Goal: Task Accomplishment & Management: Manage account settings

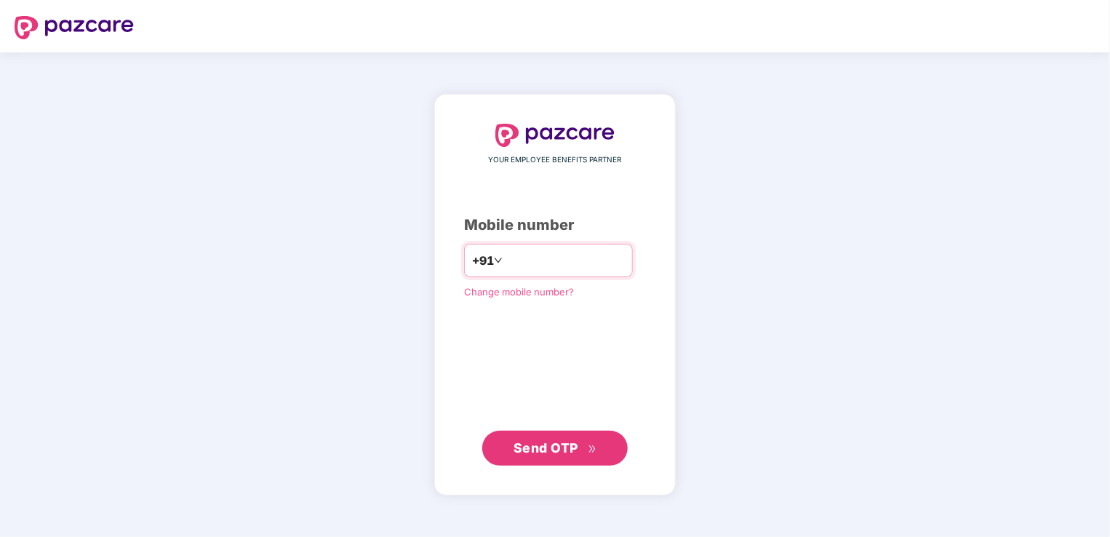
type input "**********"
click at [563, 458] on button "Send OTP" at bounding box center [554, 448] width 145 height 35
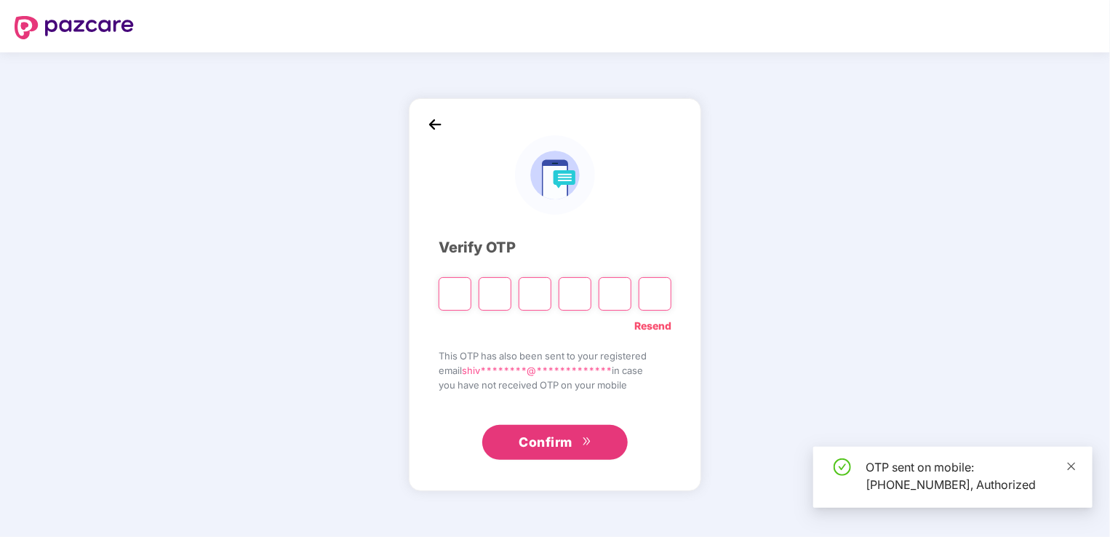
click at [1074, 467] on icon "close" at bounding box center [1071, 466] width 10 height 10
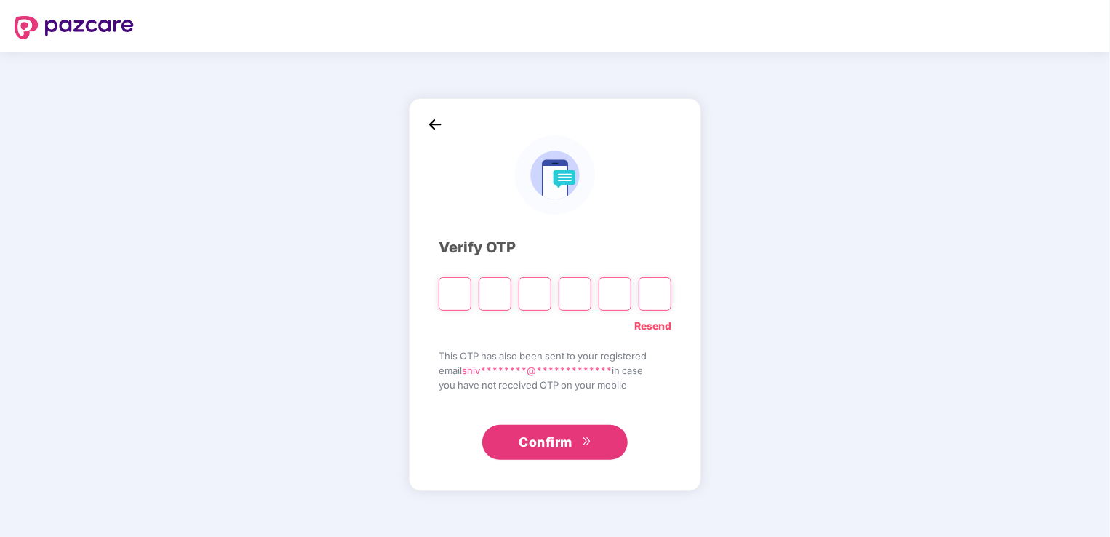
click at [451, 300] on input "Please enter verification code. Digit 1" at bounding box center [455, 293] width 33 height 33
type input "*"
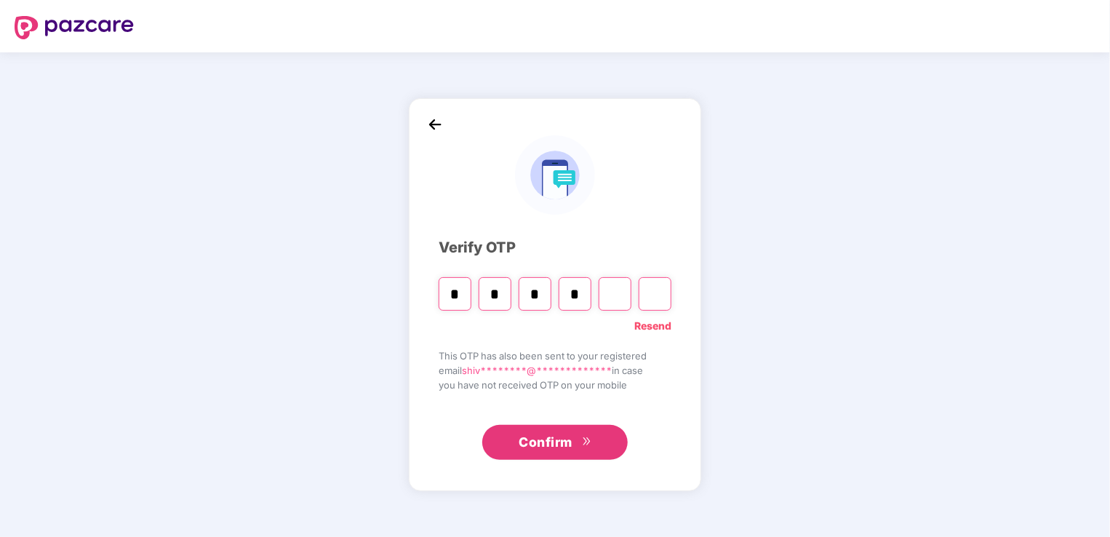
type input "*"
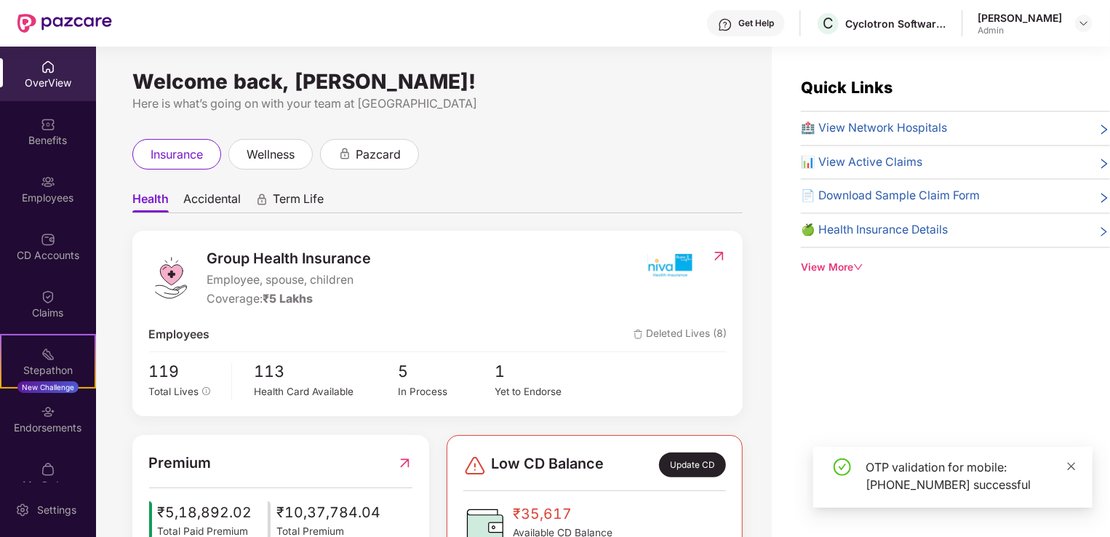
click at [1074, 467] on icon "close" at bounding box center [1071, 466] width 10 height 10
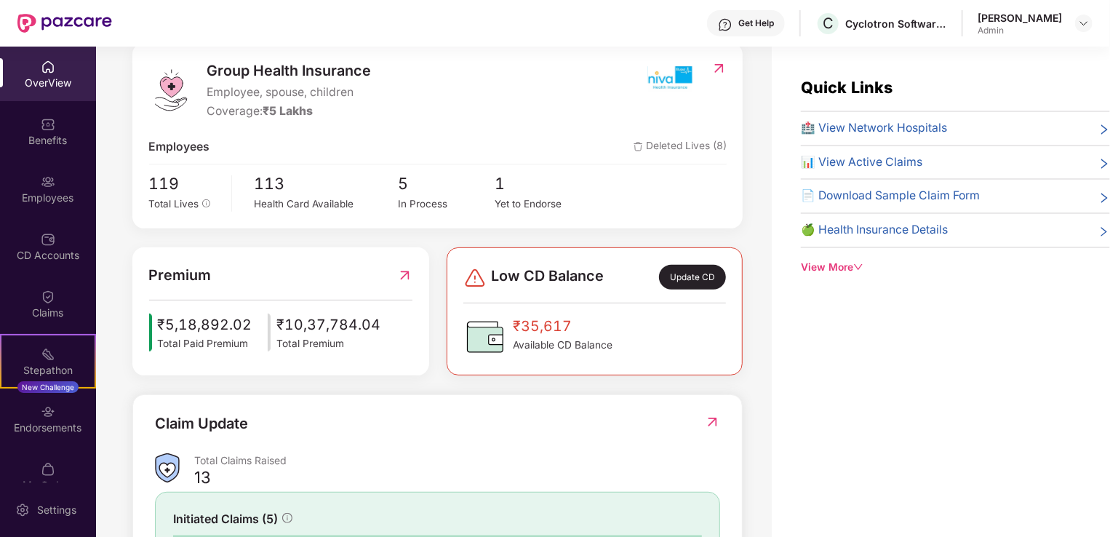
scroll to position [66, 0]
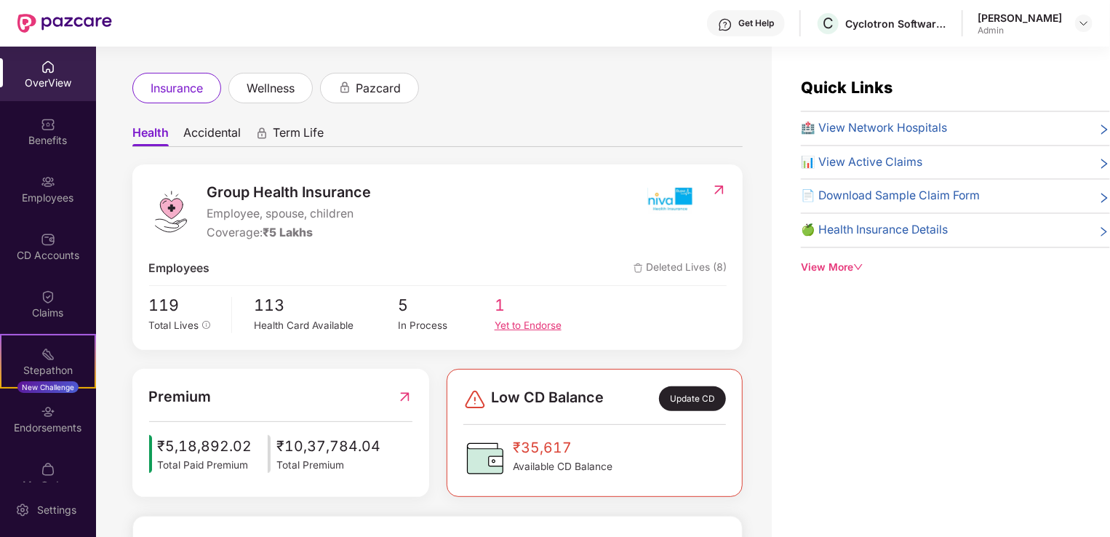
click at [505, 306] on span "1" at bounding box center [543, 305] width 96 height 25
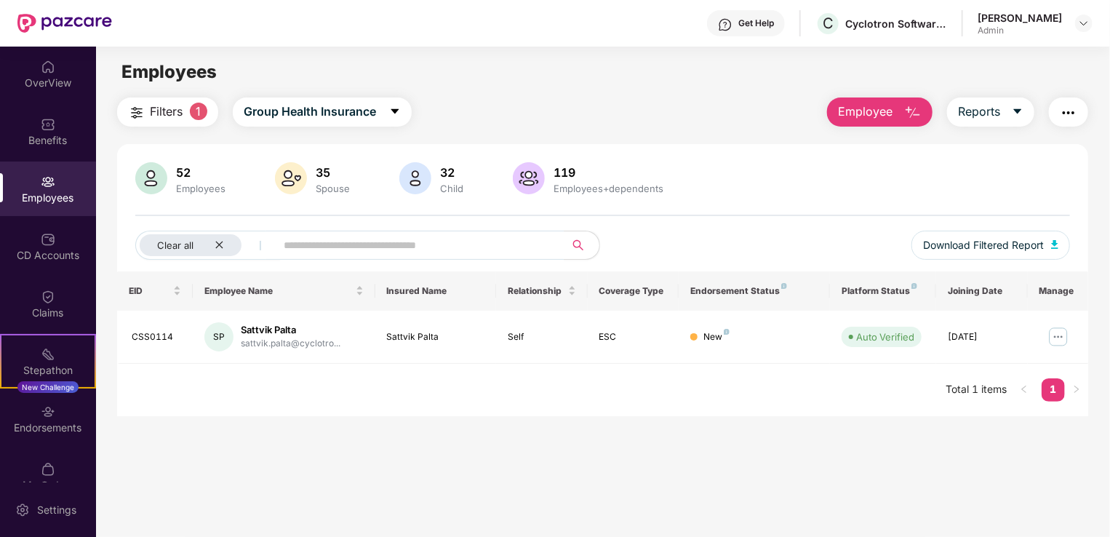
click at [49, 192] on div "Employees" at bounding box center [48, 198] width 96 height 15
click at [44, 141] on div "Benefits" at bounding box center [48, 140] width 96 height 15
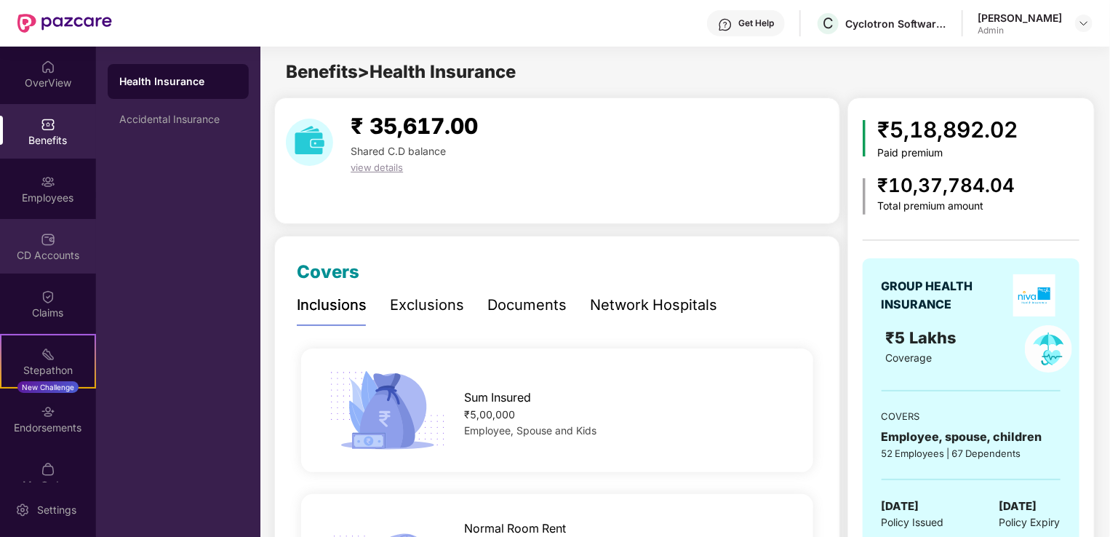
click at [49, 250] on div "CD Accounts" at bounding box center [48, 255] width 96 height 15
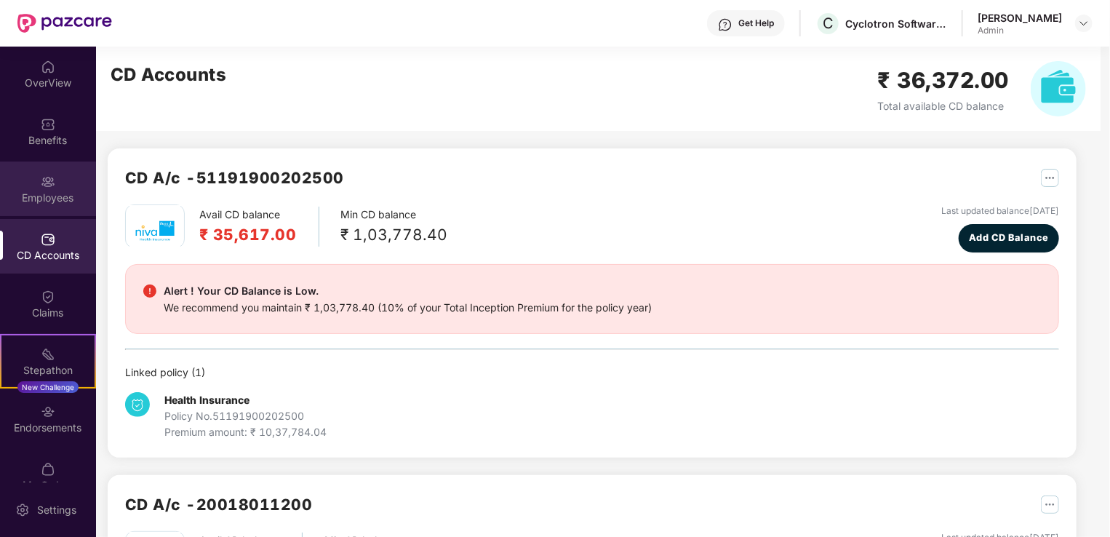
click at [49, 173] on div at bounding box center [48, 180] width 15 height 15
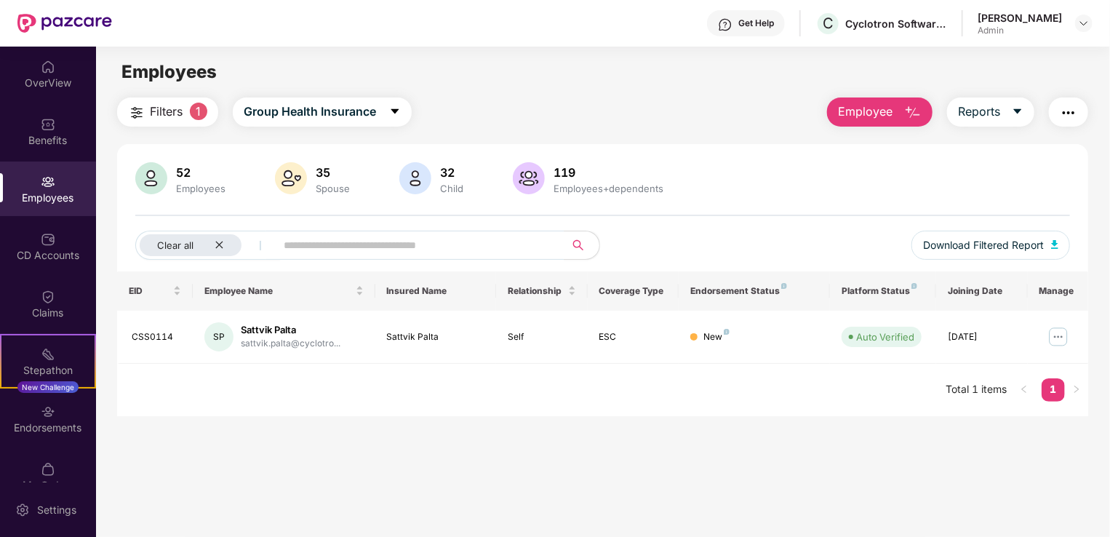
click at [199, 117] on span "1" at bounding box center [198, 111] width 17 height 17
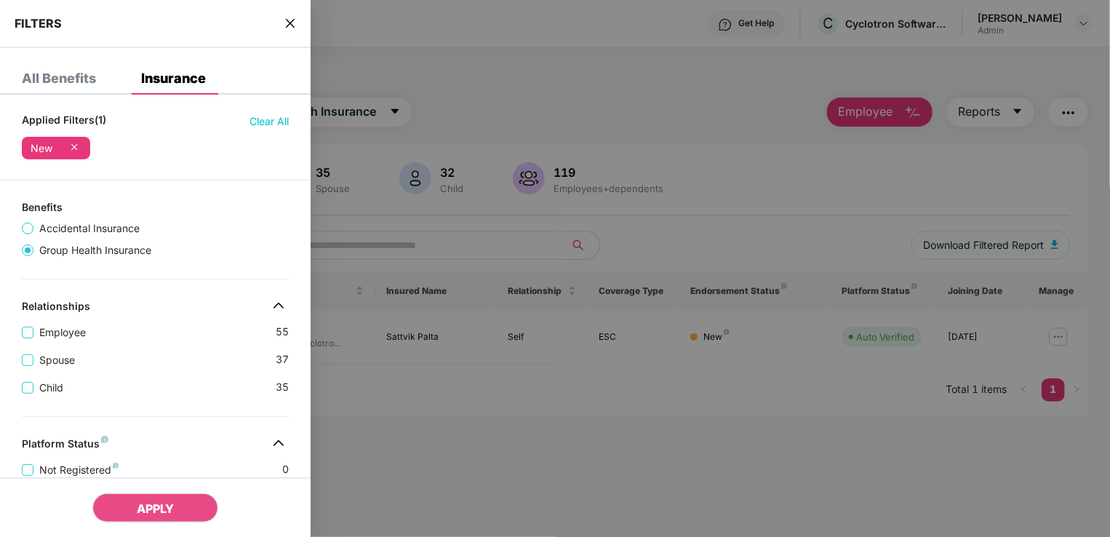
click at [269, 121] on span "Clear All" at bounding box center [268, 121] width 39 height 16
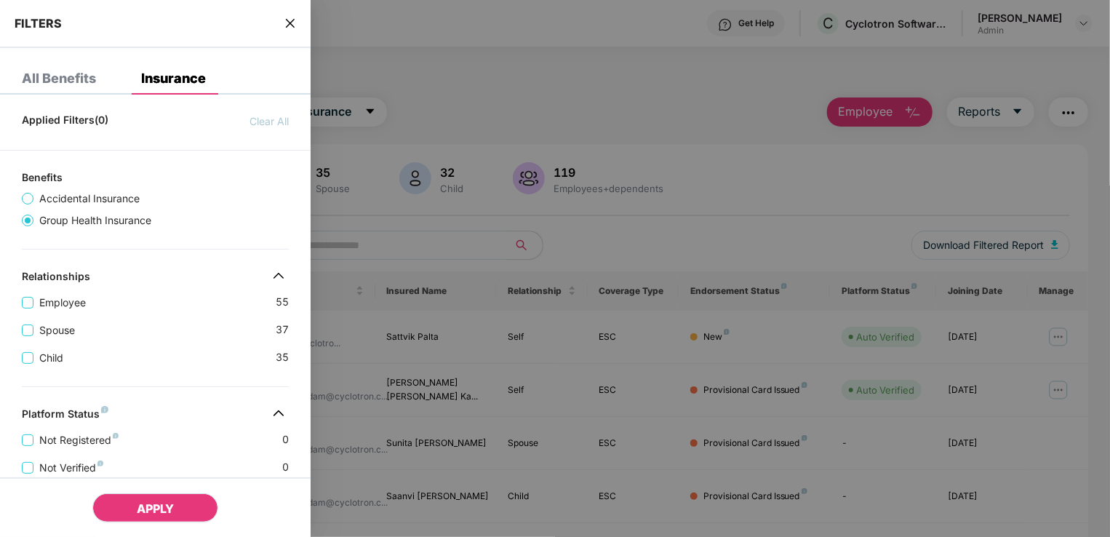
click at [183, 511] on button "APPLY" at bounding box center [155, 507] width 126 height 29
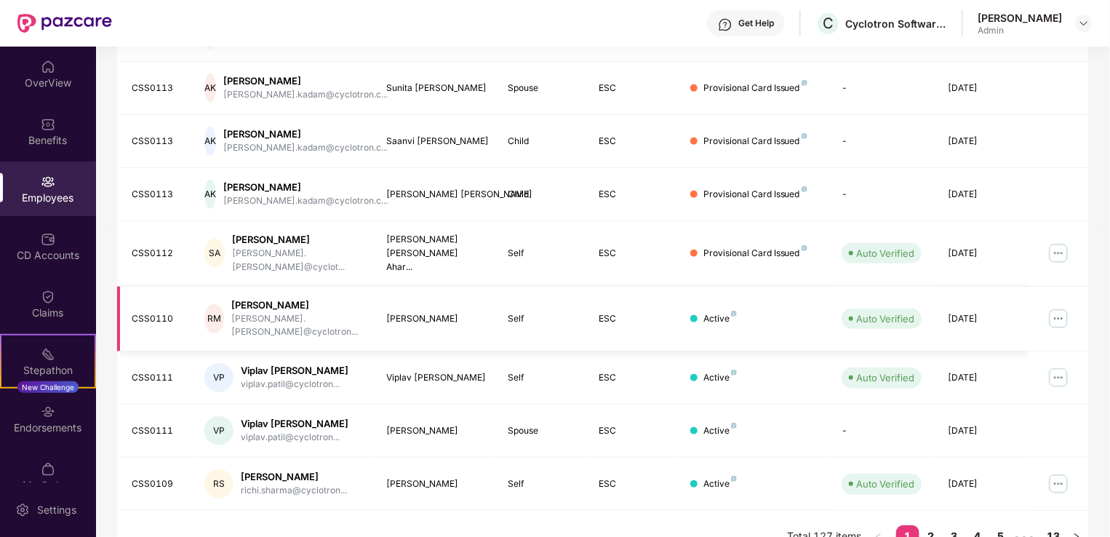
scroll to position [209, 0]
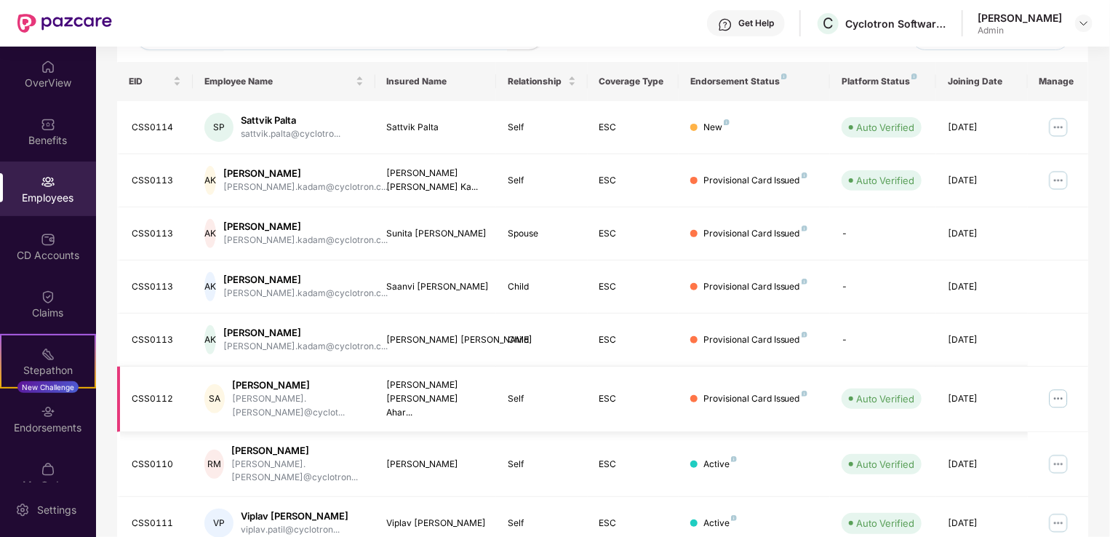
drag, startPoint x: 252, startPoint y: 384, endPoint x: 331, endPoint y: 381, distance: 79.3
click at [331, 381] on div "[PERSON_NAME]" at bounding box center [297, 385] width 131 height 14
drag, startPoint x: 331, startPoint y: 381, endPoint x: 301, endPoint y: 381, distance: 29.8
click at [301, 381] on div "[PERSON_NAME]" at bounding box center [297, 385] width 131 height 14
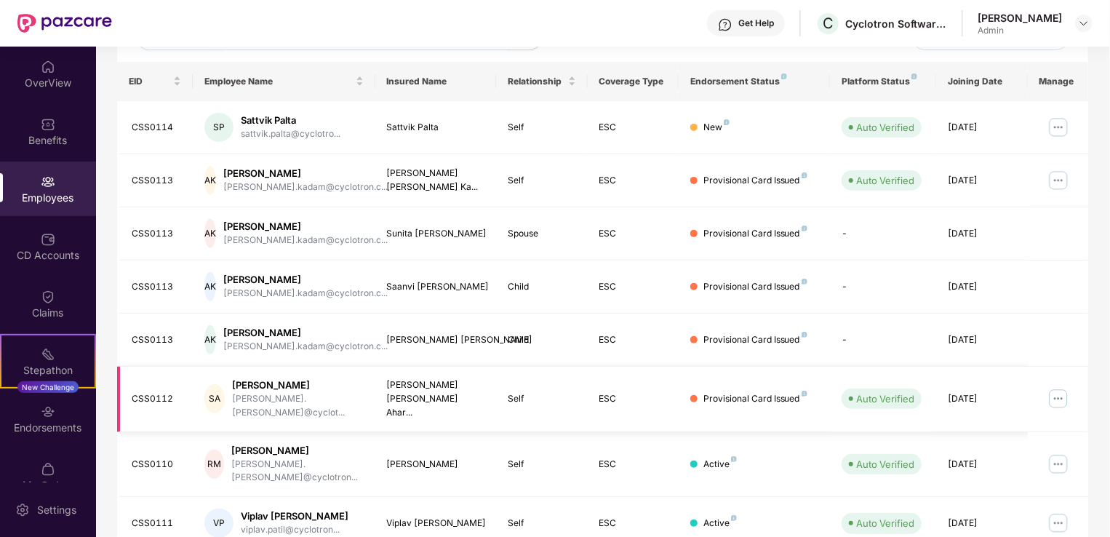
drag, startPoint x: 301, startPoint y: 381, endPoint x: 248, endPoint y: 383, distance: 53.1
click at [248, 383] on div "[PERSON_NAME]" at bounding box center [297, 385] width 131 height 14
drag, startPoint x: 249, startPoint y: 383, endPoint x: 314, endPoint y: 384, distance: 64.8
click at [314, 384] on div "[PERSON_NAME]" at bounding box center [297, 385] width 131 height 14
drag, startPoint x: 703, startPoint y: 391, endPoint x: 742, endPoint y: 391, distance: 39.3
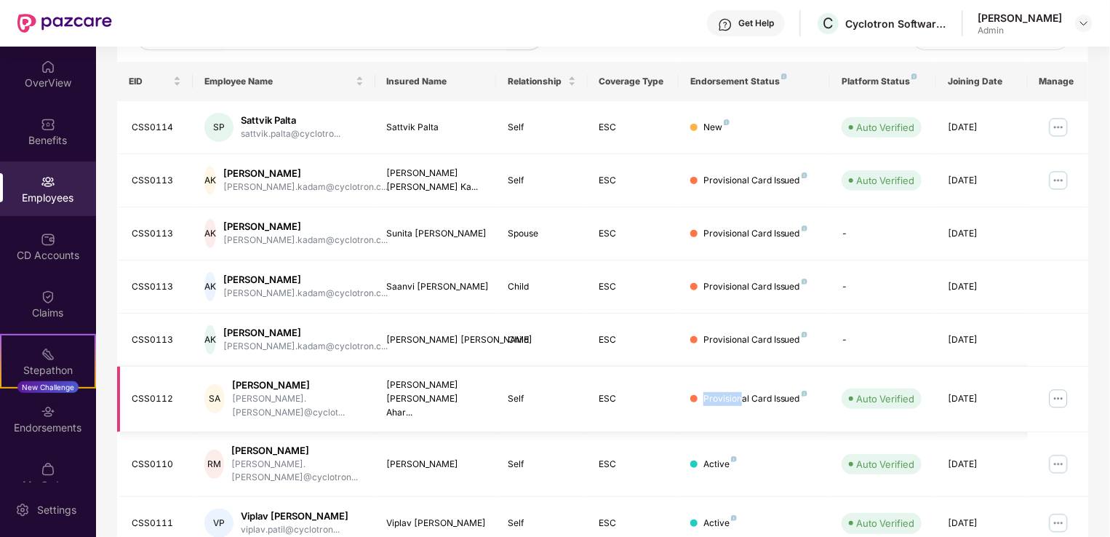
click at [742, 392] on div "Provisional Card Issued" at bounding box center [755, 399] width 104 height 14
drag, startPoint x: 742, startPoint y: 391, endPoint x: 753, endPoint y: 393, distance: 11.0
click at [753, 393] on div "Provisional Card Issued" at bounding box center [755, 399] width 104 height 14
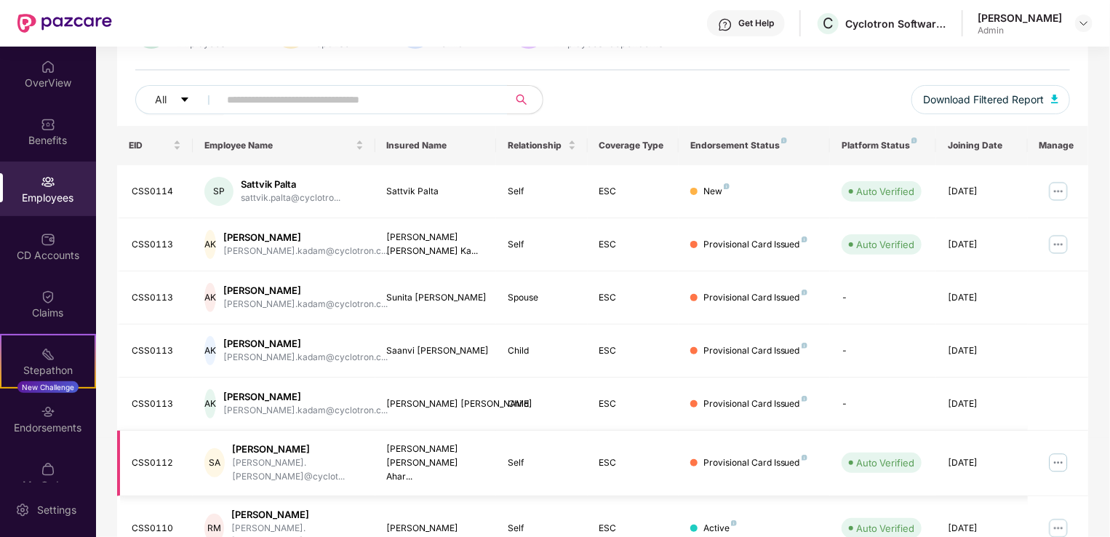
scroll to position [291, 0]
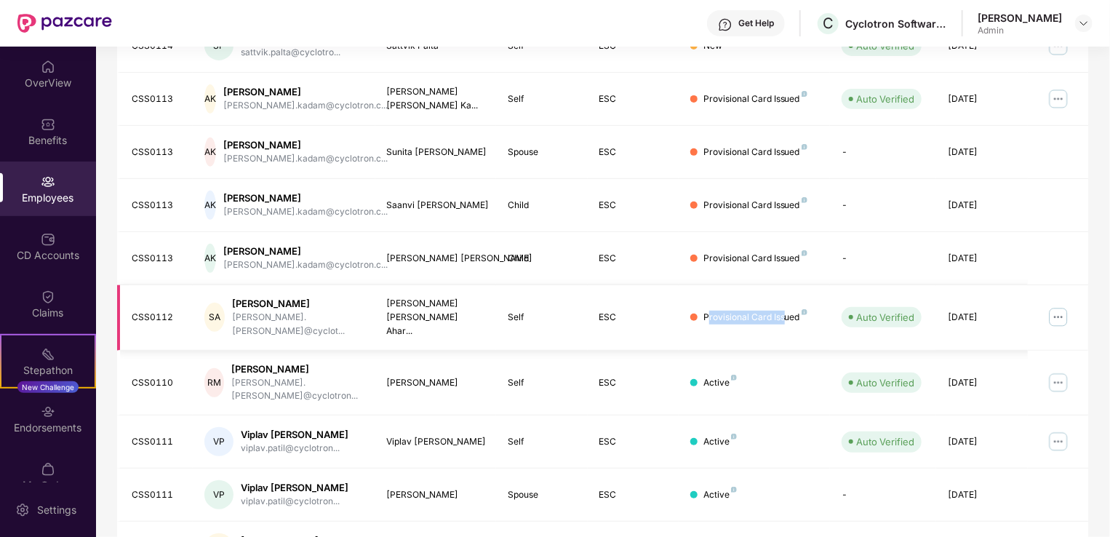
drag, startPoint x: 708, startPoint y: 308, endPoint x: 782, endPoint y: 313, distance: 74.4
click at [782, 313] on div "Provisional Card Issued" at bounding box center [755, 318] width 104 height 14
drag, startPoint x: 782, startPoint y: 313, endPoint x: 763, endPoint y: 313, distance: 18.9
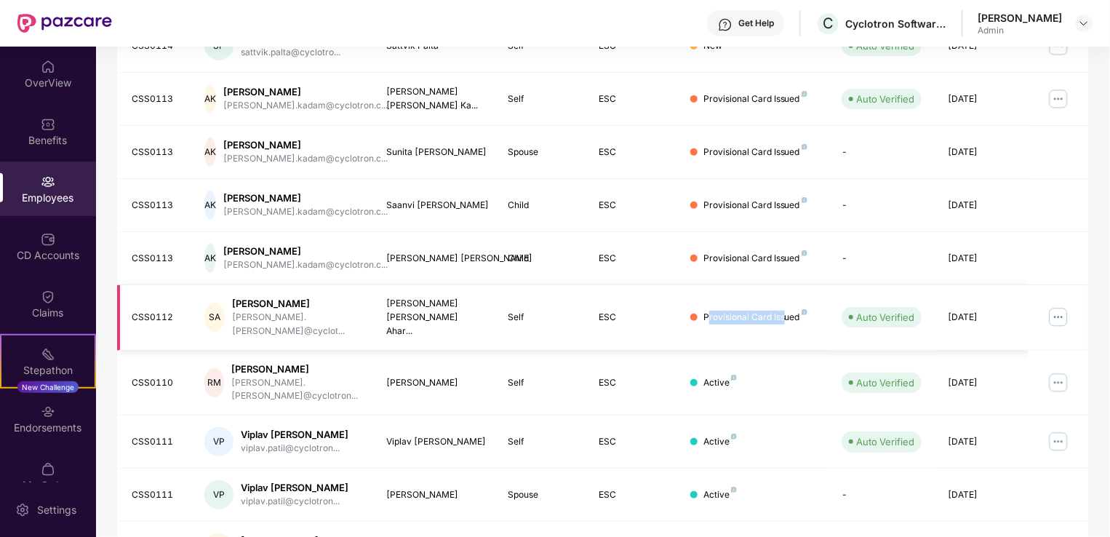
click at [763, 313] on div "Provisional Card Issued" at bounding box center [755, 318] width 104 height 14
click at [725, 316] on div "Provisional Card Issued" at bounding box center [755, 318] width 104 height 14
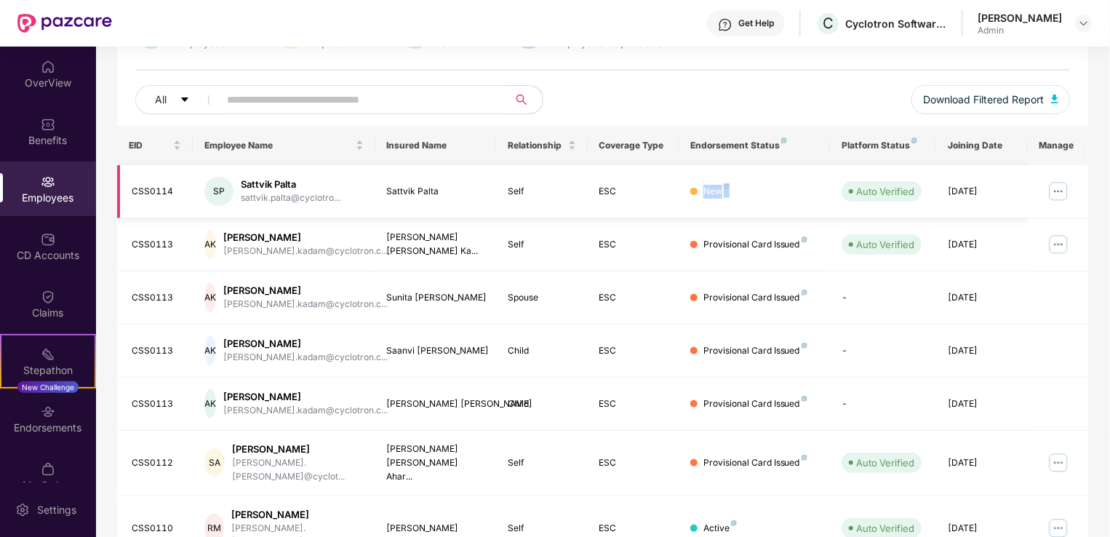
drag, startPoint x: 729, startPoint y: 195, endPoint x: 684, endPoint y: 195, distance: 44.4
click at [684, 195] on td "New" at bounding box center [755, 191] width 152 height 53
drag, startPoint x: 684, startPoint y: 195, endPoint x: 762, endPoint y: 204, distance: 78.3
click at [762, 204] on td "New" at bounding box center [755, 191] width 152 height 53
click at [746, 194] on div "New" at bounding box center [754, 192] width 129 height 14
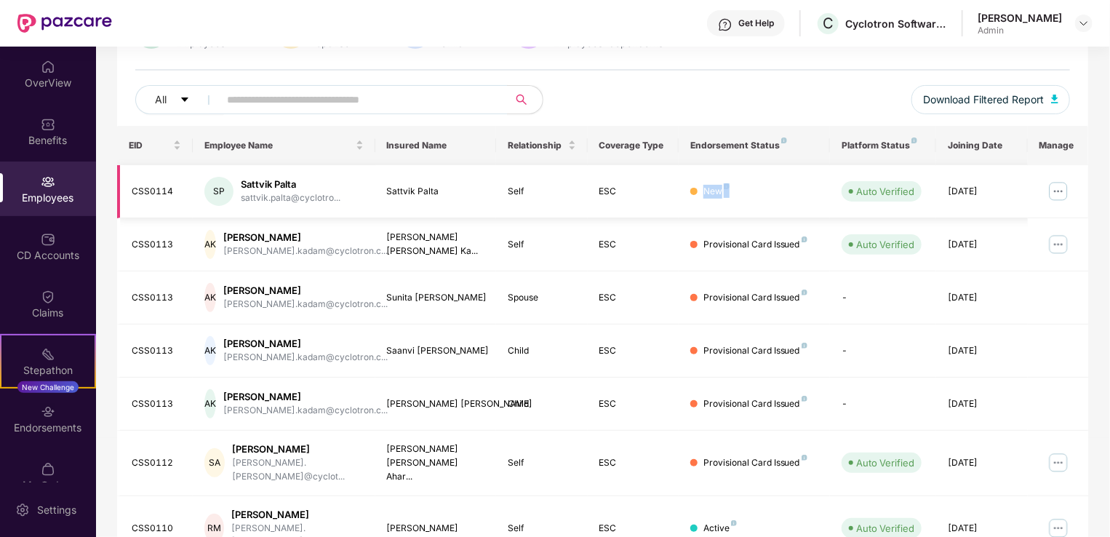
drag, startPoint x: 722, startPoint y: 193, endPoint x: 672, endPoint y: 189, distance: 49.7
click at [672, 189] on tr "CSS0114 SP Sattvik Palta sattvik.palta@cyclotro... Sattvik Palta Self ESC New A…" at bounding box center [602, 191] width 971 height 53
drag, startPoint x: 672, startPoint y: 189, endPoint x: 770, endPoint y: 201, distance: 98.2
click at [770, 201] on td "New" at bounding box center [755, 191] width 152 height 53
click at [765, 197] on div "New" at bounding box center [754, 192] width 129 height 14
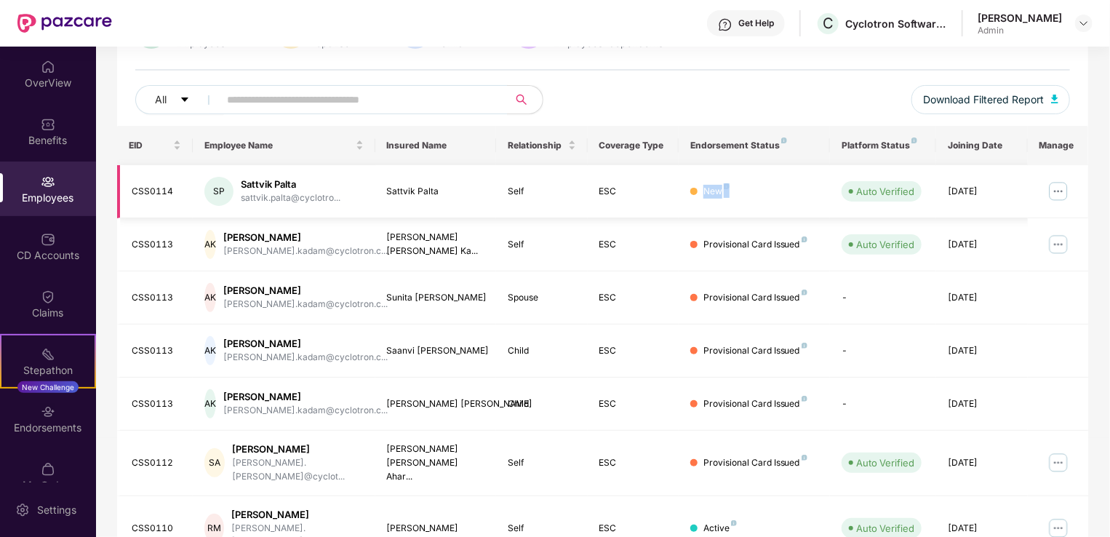
drag, startPoint x: 744, startPoint y: 188, endPoint x: 688, endPoint y: 183, distance: 56.2
click at [688, 183] on td "New" at bounding box center [755, 191] width 152 height 53
drag, startPoint x: 688, startPoint y: 183, endPoint x: 739, endPoint y: 194, distance: 52.1
click at [739, 194] on div "New" at bounding box center [754, 192] width 129 height 14
click at [754, 195] on div "New" at bounding box center [754, 192] width 129 height 14
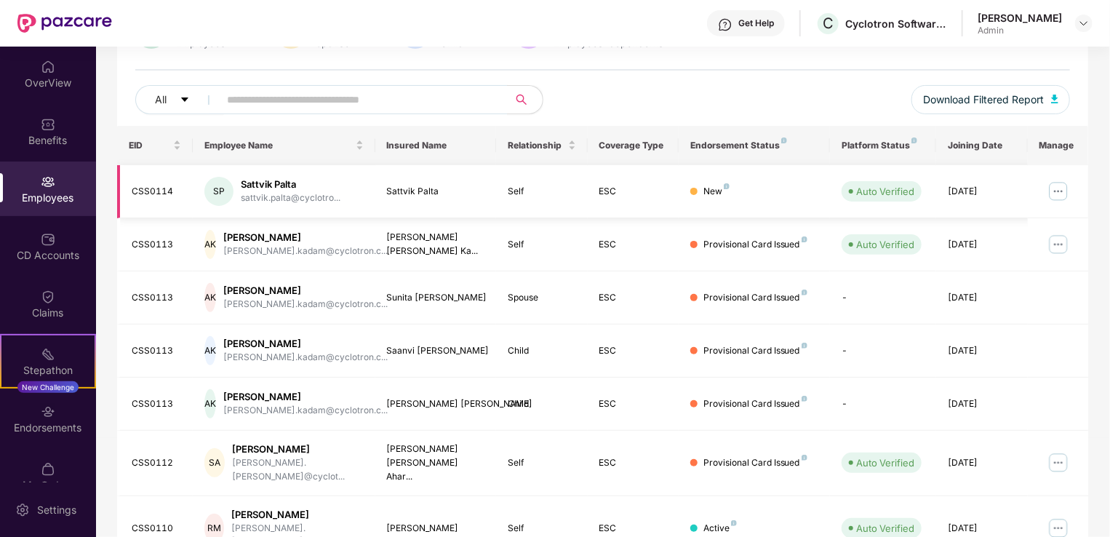
click at [704, 189] on div "New" at bounding box center [716, 192] width 26 height 14
drag, startPoint x: 704, startPoint y: 189, endPoint x: 780, endPoint y: 194, distance: 75.8
click at [780, 194] on div "New" at bounding box center [754, 192] width 129 height 14
click at [707, 196] on div "New" at bounding box center [716, 192] width 26 height 14
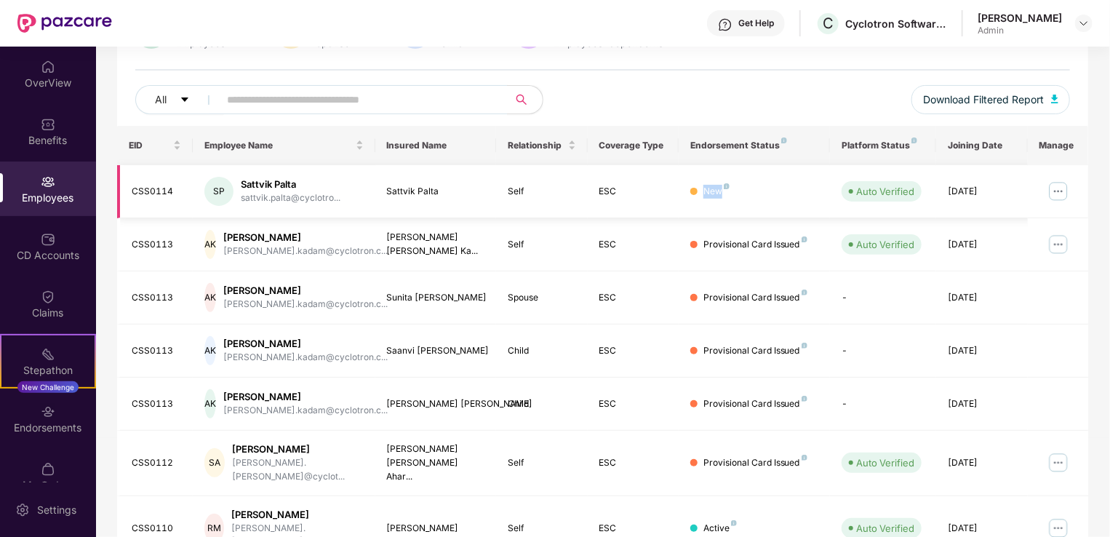
click at [707, 196] on div "New" at bounding box center [716, 192] width 26 height 14
drag, startPoint x: 707, startPoint y: 196, endPoint x: 734, endPoint y: 199, distance: 27.1
click at [736, 199] on td "New" at bounding box center [755, 191] width 152 height 53
click at [714, 192] on div "New" at bounding box center [716, 192] width 26 height 14
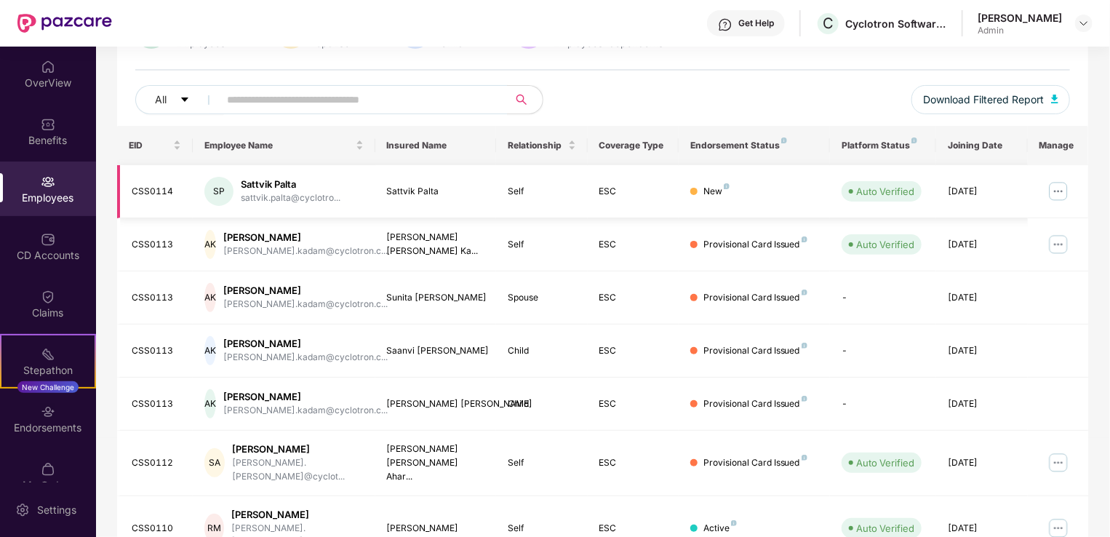
drag, startPoint x: 714, startPoint y: 192, endPoint x: 779, endPoint y: 196, distance: 65.6
click at [779, 196] on div "New" at bounding box center [754, 192] width 129 height 14
drag, startPoint x: 256, startPoint y: 178, endPoint x: 277, endPoint y: 180, distance: 21.1
click at [277, 180] on div "Sattvik Palta" at bounding box center [291, 184] width 100 height 14
drag, startPoint x: 277, startPoint y: 180, endPoint x: 288, endPoint y: 183, distance: 11.3
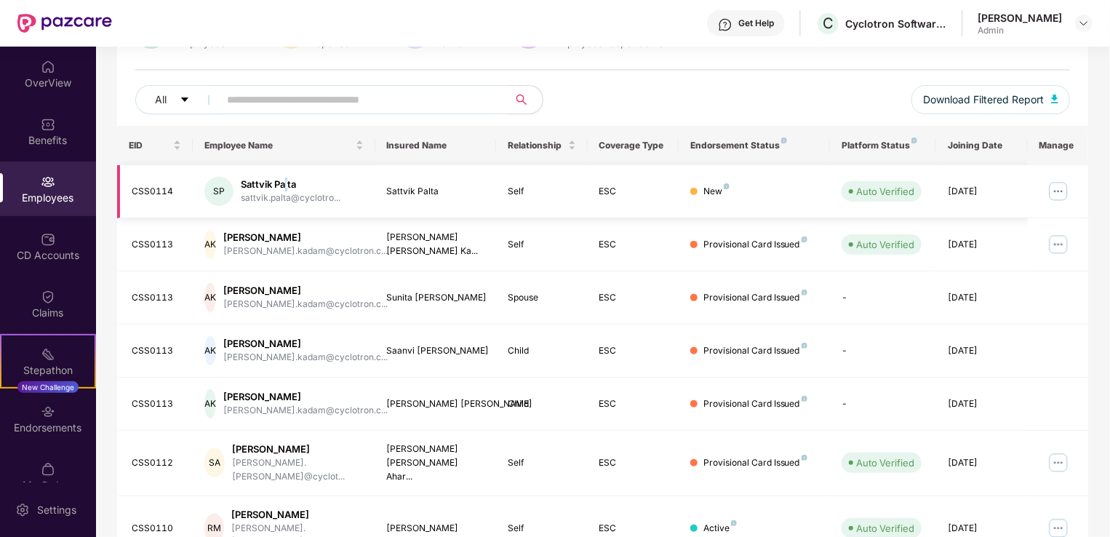
click at [288, 183] on div "Sattvik Palta" at bounding box center [291, 184] width 100 height 14
drag, startPoint x: 288, startPoint y: 183, endPoint x: 247, endPoint y: 183, distance: 41.5
click at [247, 183] on div "Sattvik Palta" at bounding box center [291, 184] width 100 height 14
drag, startPoint x: 247, startPoint y: 183, endPoint x: 289, endPoint y: 180, distance: 43.0
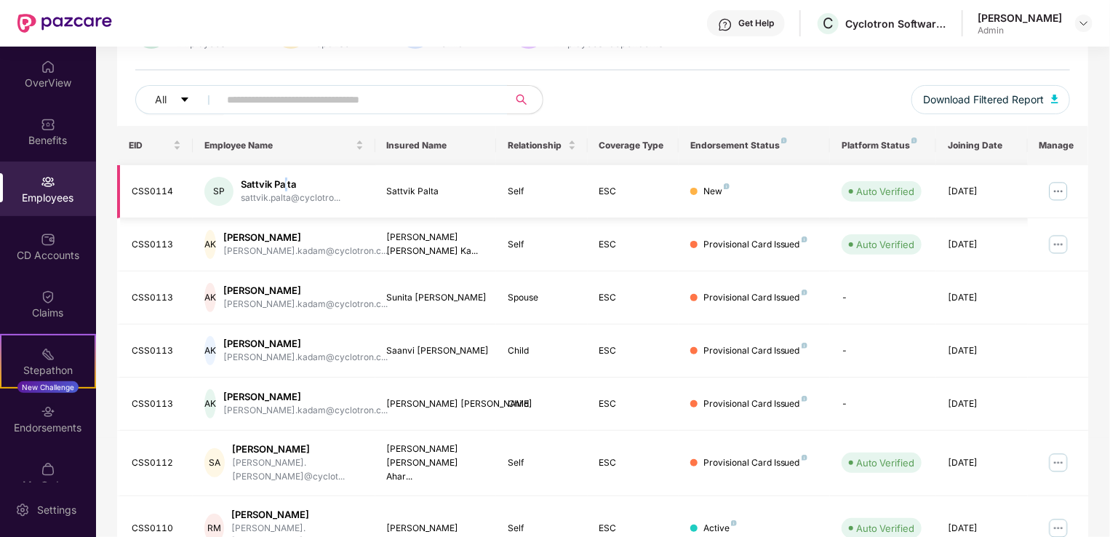
click at [289, 180] on div "Sattvik Palta" at bounding box center [291, 184] width 100 height 14
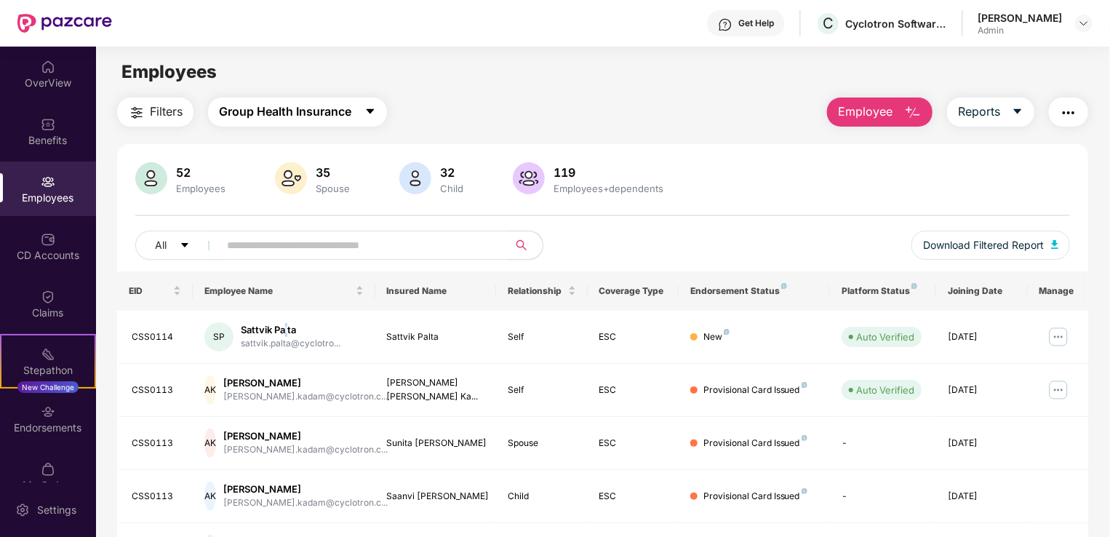
click at [361, 114] on button "Group Health Insurance" at bounding box center [297, 111] width 179 height 29
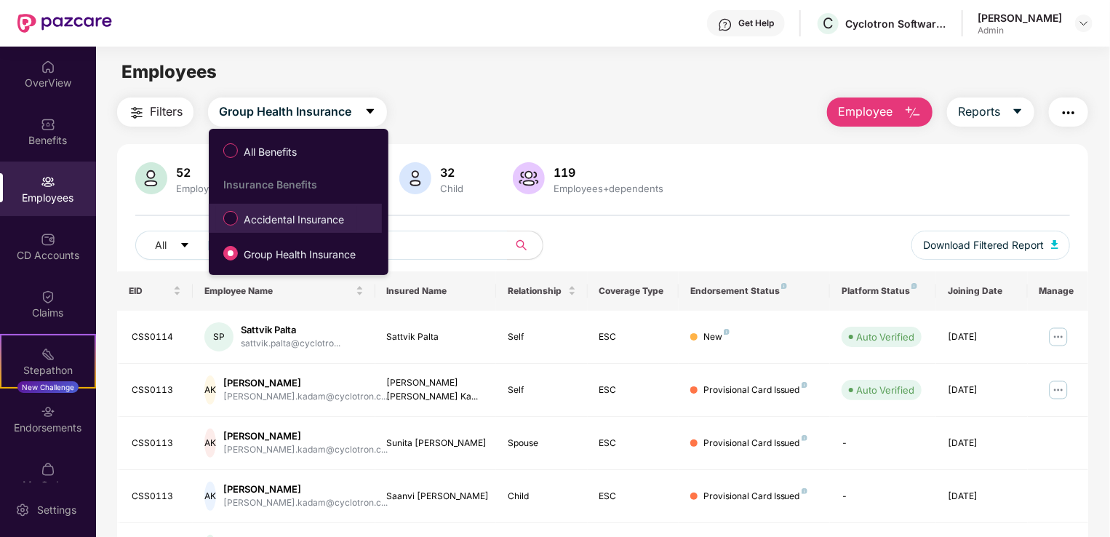
click at [250, 223] on span "Accidental Insurance" at bounding box center [294, 220] width 112 height 16
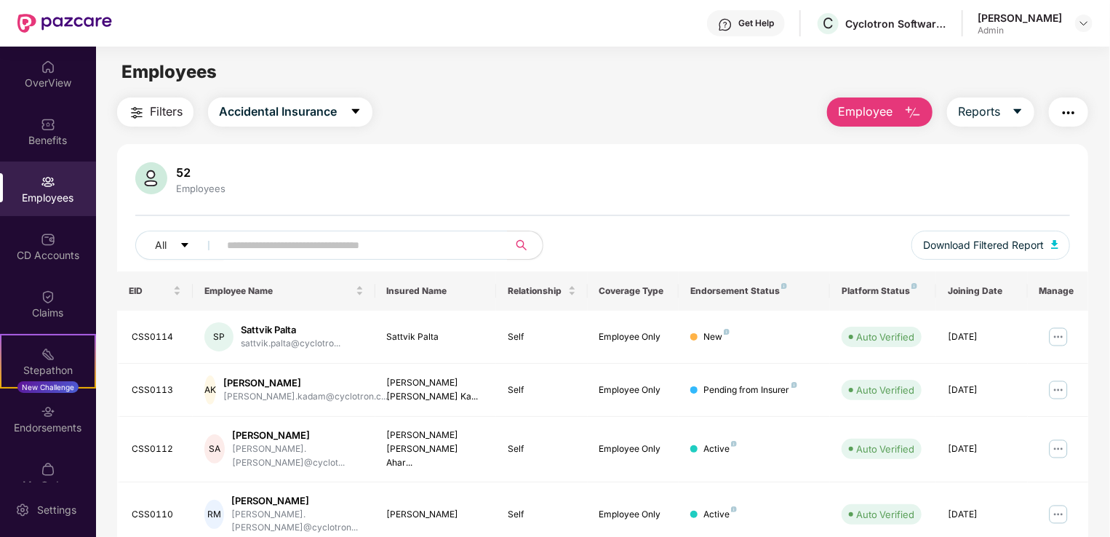
scroll to position [145, 0]
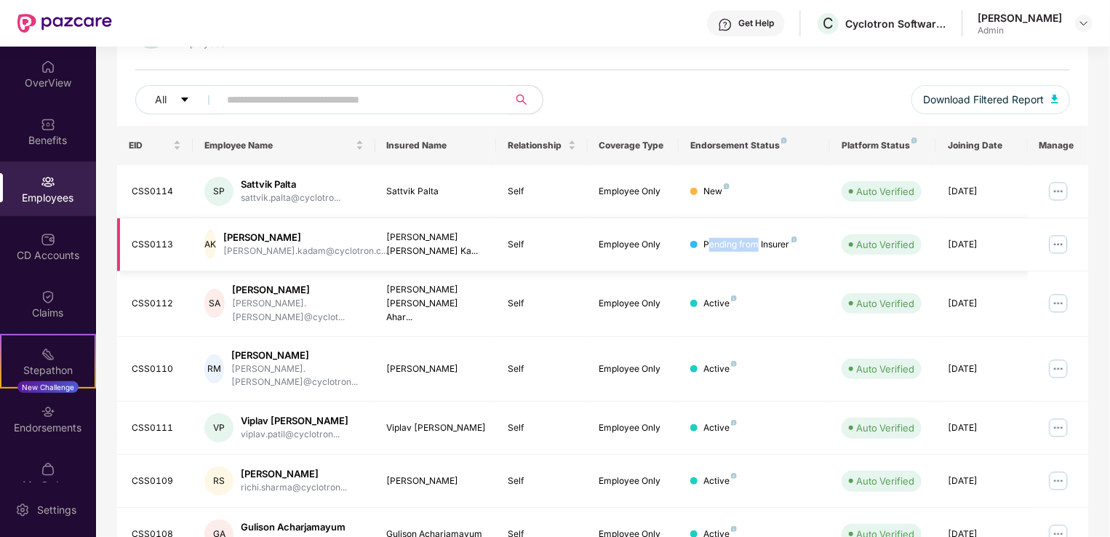
drag, startPoint x: 708, startPoint y: 246, endPoint x: 757, endPoint y: 245, distance: 48.7
click at [757, 245] on div "Pending from Insurer" at bounding box center [750, 245] width 94 height 14
drag, startPoint x: 757, startPoint y: 245, endPoint x: 766, endPoint y: 246, distance: 8.8
click at [766, 246] on div "Pending from Insurer" at bounding box center [750, 245] width 94 height 14
drag, startPoint x: 766, startPoint y: 246, endPoint x: 692, endPoint y: 246, distance: 73.5
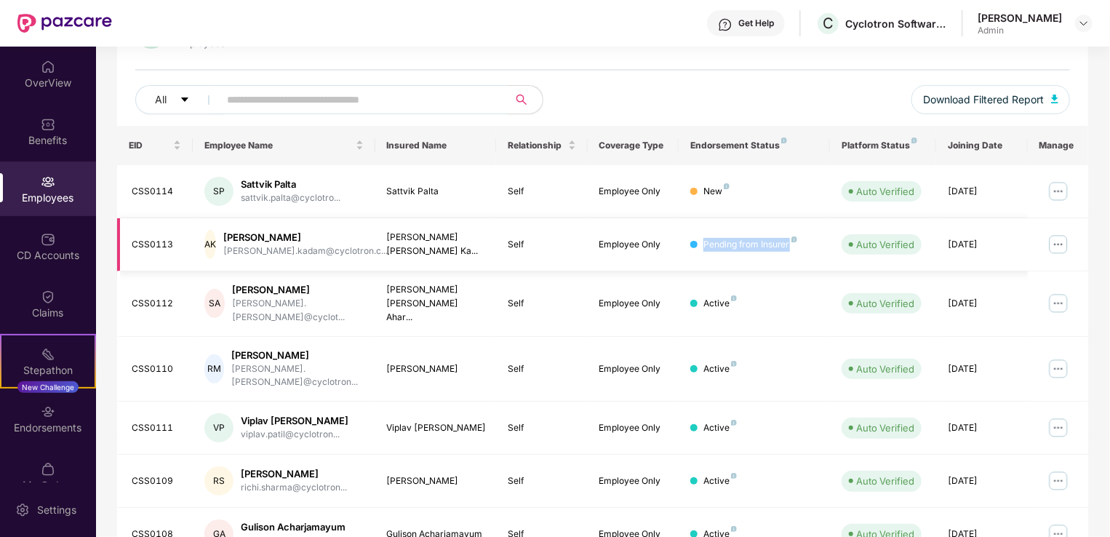
click at [692, 246] on div "Pending from Insurer" at bounding box center [754, 245] width 129 height 14
drag, startPoint x: 692, startPoint y: 246, endPoint x: 700, endPoint y: 106, distance: 139.9
click at [678, 92] on div "All Download Filtered Report" at bounding box center [602, 105] width 935 height 41
click at [712, 185] on div "New" at bounding box center [716, 192] width 26 height 14
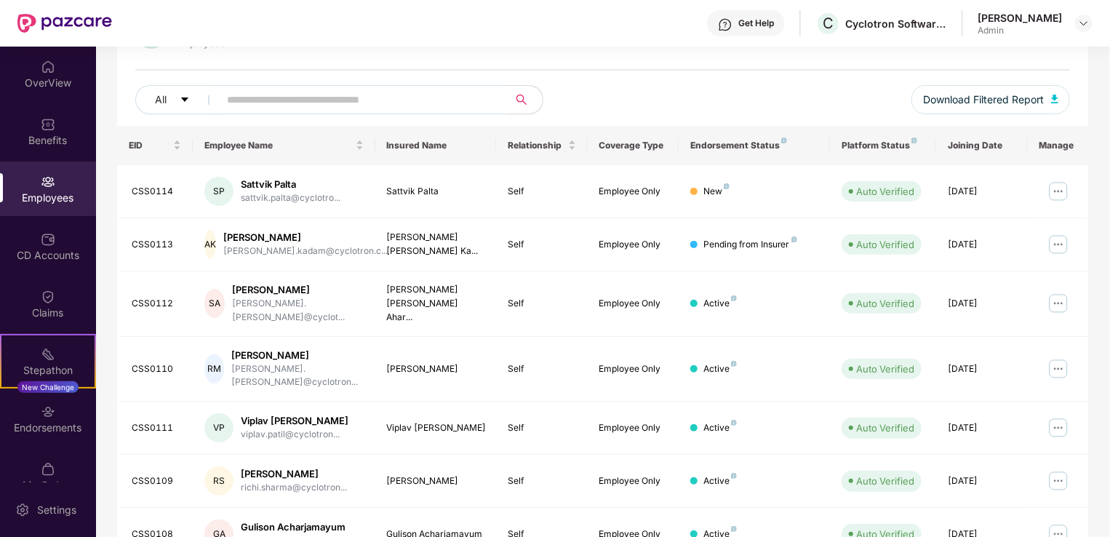
drag, startPoint x: 712, startPoint y: 185, endPoint x: 644, endPoint y: 110, distance: 101.5
click at [644, 110] on div "All Download Filtered Report" at bounding box center [602, 105] width 935 height 41
click at [710, 188] on div "New" at bounding box center [716, 192] width 26 height 14
drag, startPoint x: 710, startPoint y: 188, endPoint x: 697, endPoint y: 76, distance: 112.8
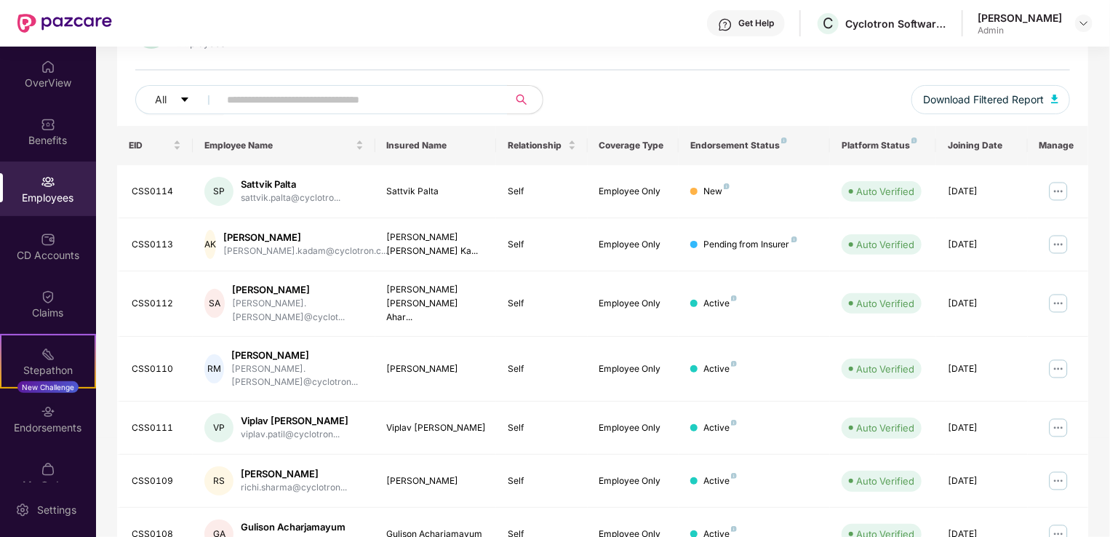
click at [697, 76] on div "52 Employees All Download Filtered Report" at bounding box center [602, 71] width 971 height 109
click at [708, 193] on div "New" at bounding box center [716, 192] width 26 height 14
drag, startPoint x: 708, startPoint y: 193, endPoint x: 658, endPoint y: 115, distance: 93.2
click at [658, 115] on div "All Download Filtered Report" at bounding box center [602, 105] width 935 height 41
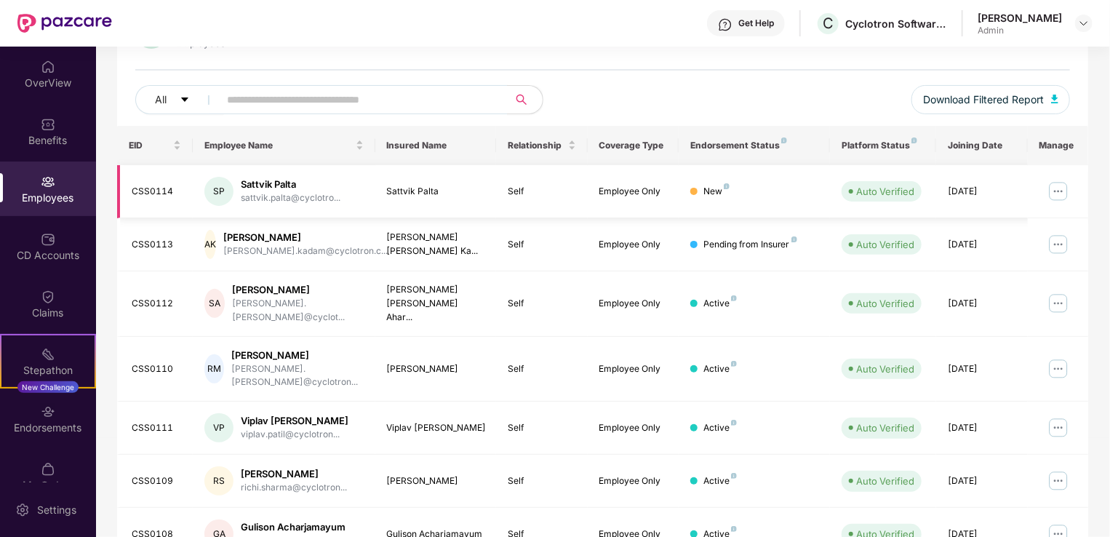
click at [703, 185] on div "New" at bounding box center [716, 192] width 26 height 14
drag, startPoint x: 703, startPoint y: 185, endPoint x: 645, endPoint y: 95, distance: 107.6
click at [645, 95] on div "All Download Filtered Report" at bounding box center [602, 105] width 935 height 41
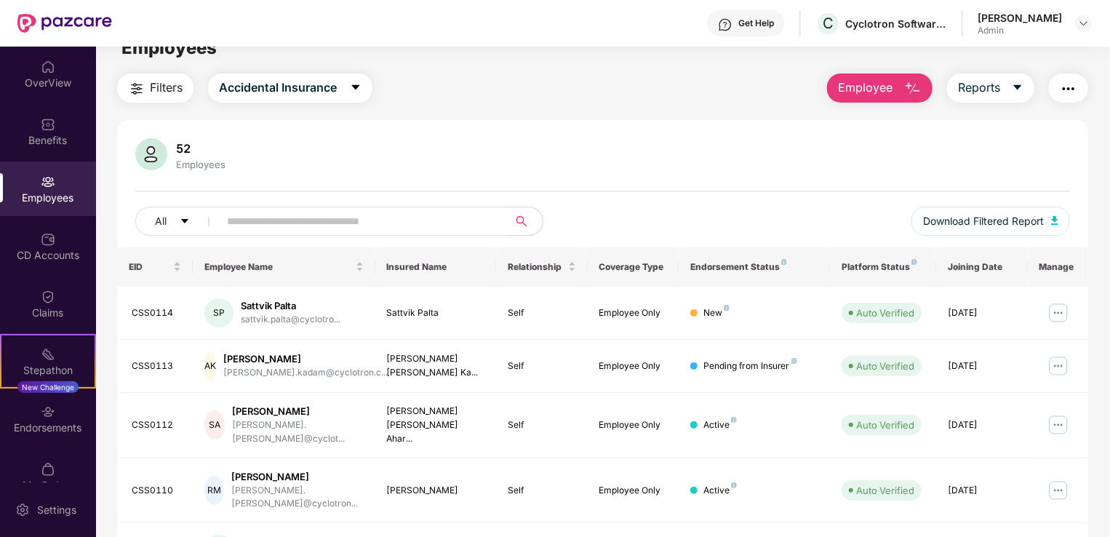
scroll to position [0, 0]
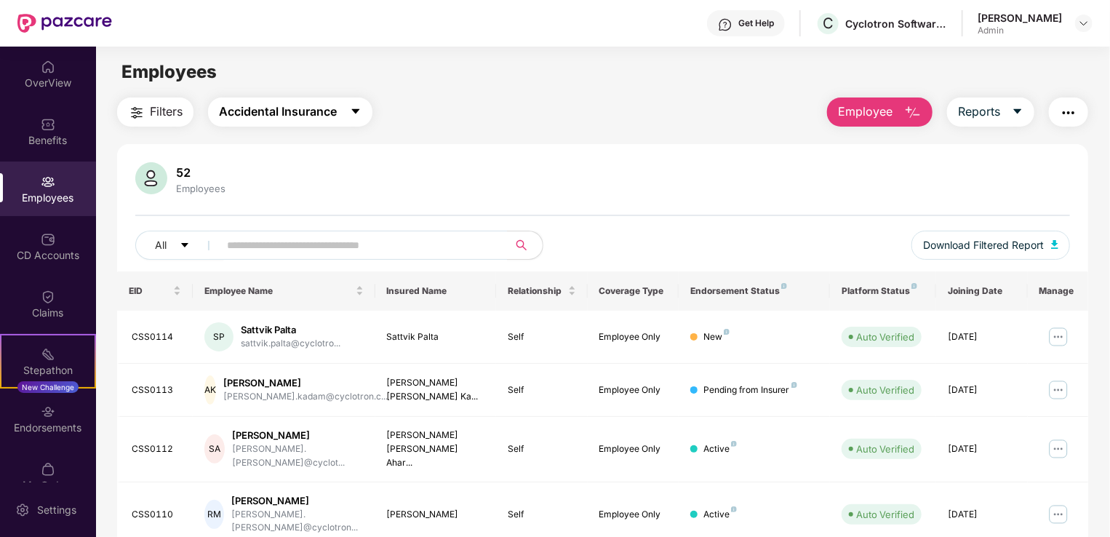
click at [269, 103] on span "Accidental Insurance" at bounding box center [278, 112] width 118 height 18
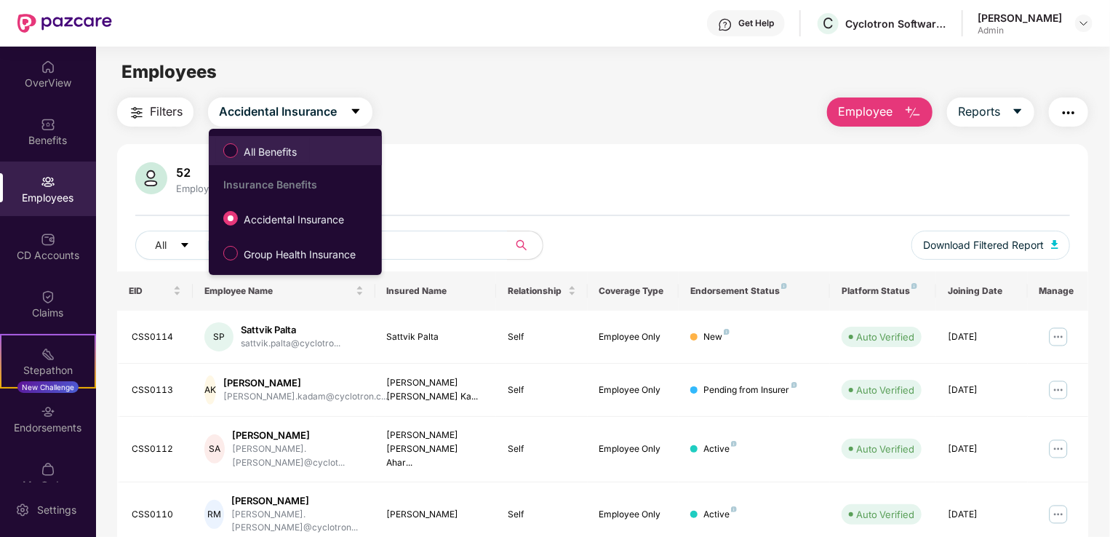
click at [258, 153] on span "All Benefits" at bounding box center [270, 152] width 65 height 16
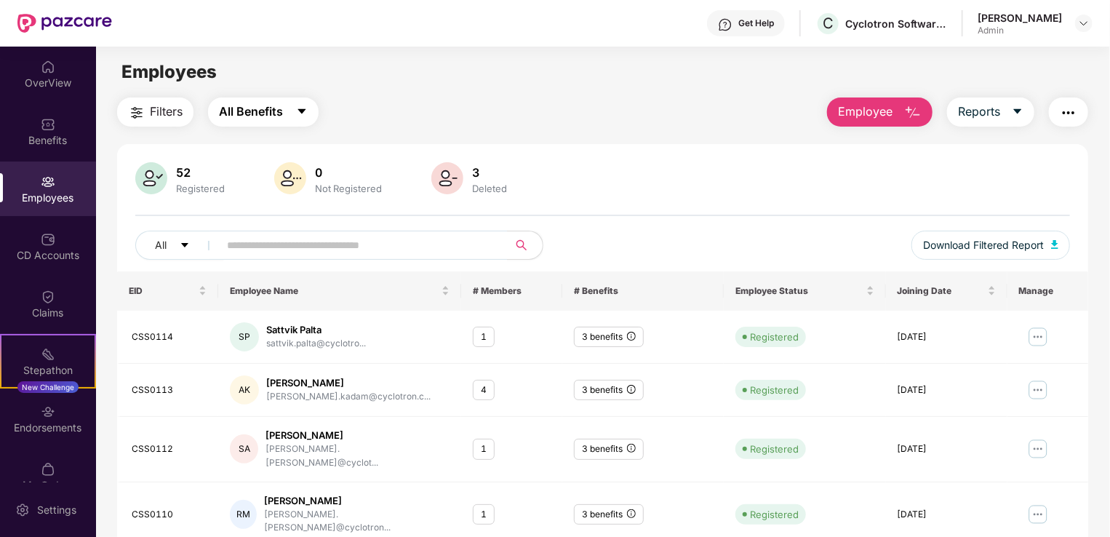
click at [283, 116] on span "All Benefits" at bounding box center [251, 112] width 64 height 18
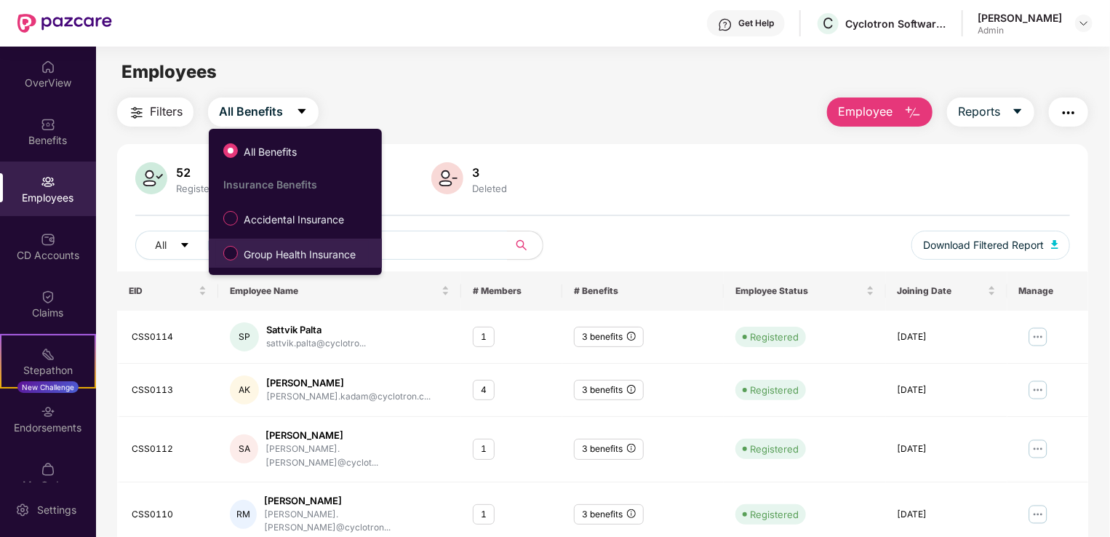
click at [243, 259] on span "Group Health Insurance" at bounding box center [300, 255] width 124 height 16
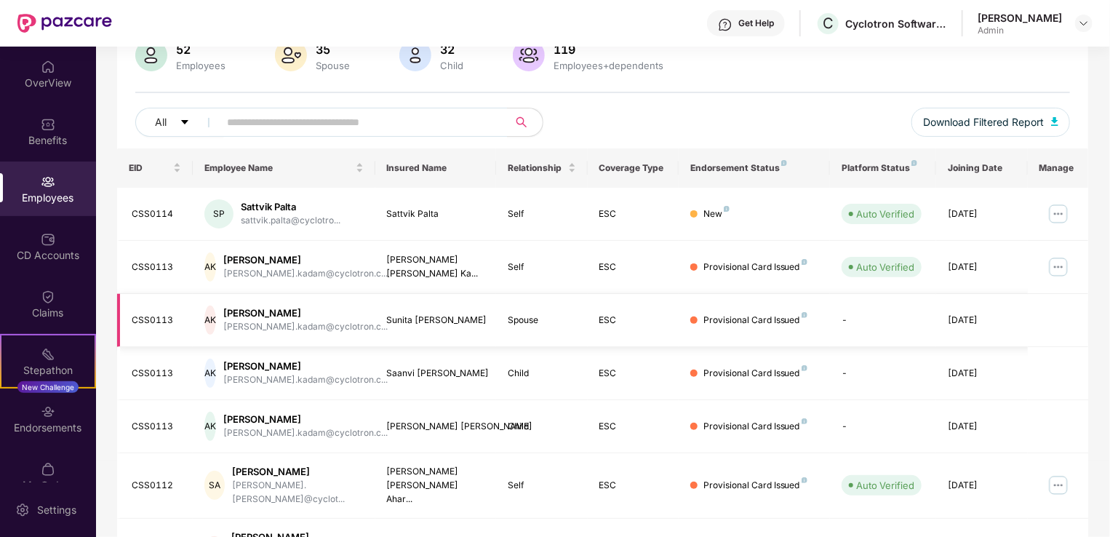
scroll to position [145, 0]
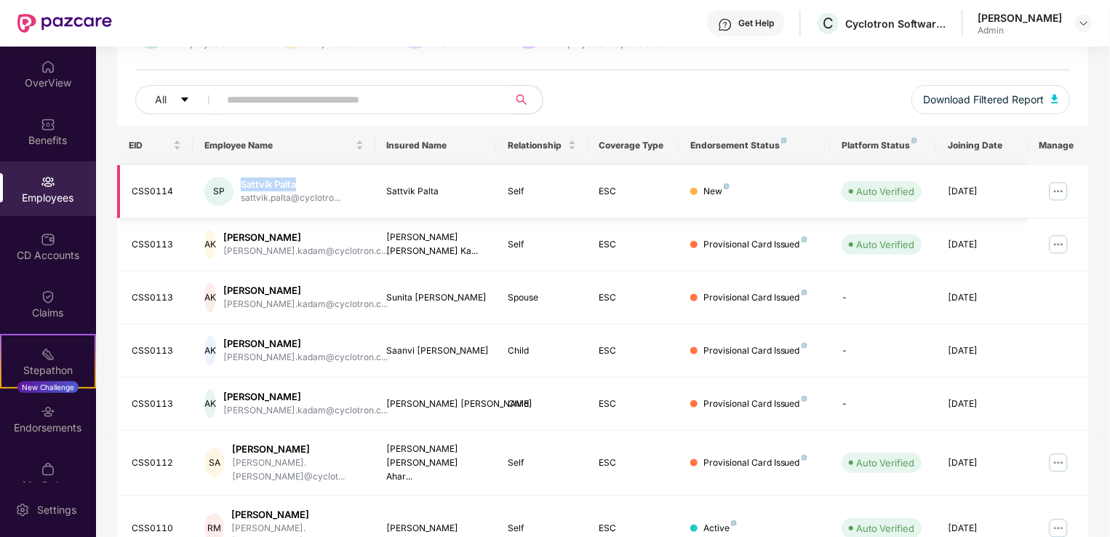
drag, startPoint x: 244, startPoint y: 182, endPoint x: 306, endPoint y: 182, distance: 62.6
click at [306, 182] on div "Sattvik Palta" at bounding box center [291, 184] width 100 height 14
click at [299, 182] on div "Sattvik Palta" at bounding box center [291, 184] width 100 height 14
drag, startPoint x: 299, startPoint y: 182, endPoint x: 247, endPoint y: 190, distance: 52.3
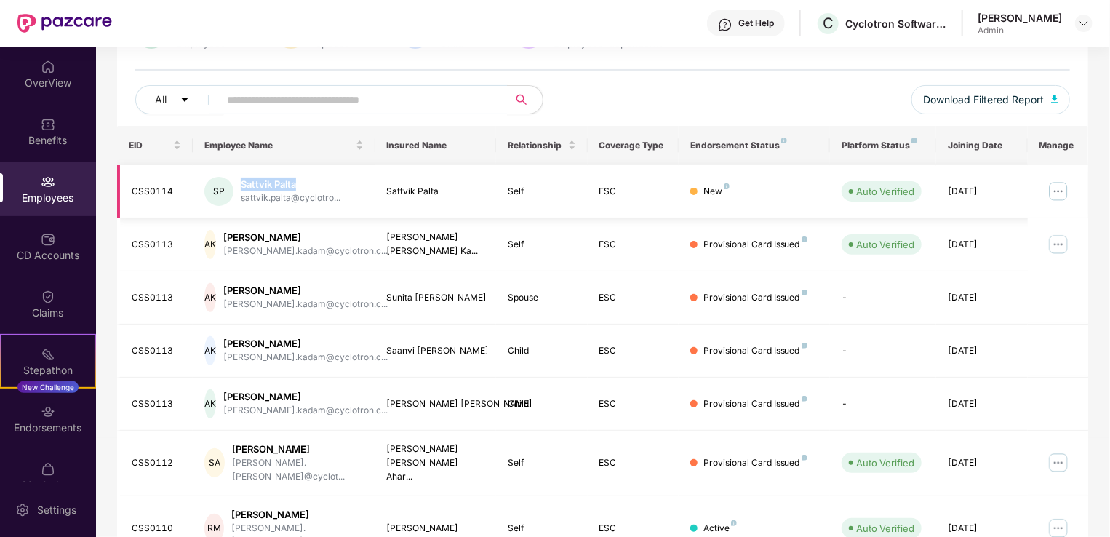
click at [247, 190] on div "Sattvik Palta" at bounding box center [291, 184] width 100 height 14
click at [243, 188] on div "Sattvik Palta" at bounding box center [291, 184] width 100 height 14
drag, startPoint x: 244, startPoint y: 183, endPoint x: 284, endPoint y: 184, distance: 40.7
click at [284, 184] on div "Sattvik Palta" at bounding box center [291, 184] width 100 height 14
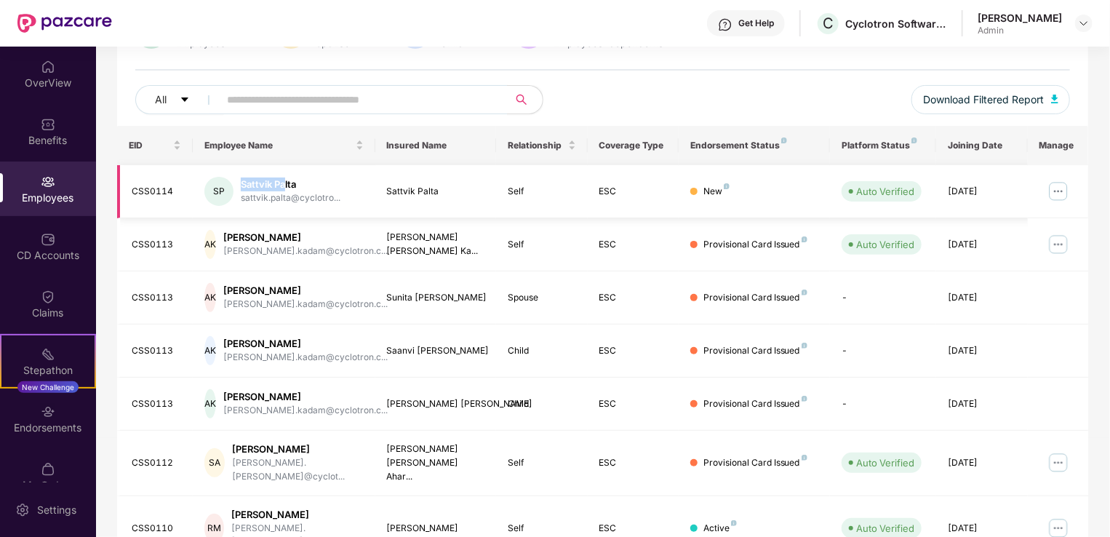
click at [284, 184] on div "Sattvik Palta" at bounding box center [291, 184] width 100 height 14
click at [266, 184] on div "Sattvik Palta" at bounding box center [291, 184] width 100 height 14
drag, startPoint x: 241, startPoint y: 184, endPoint x: 287, endPoint y: 182, distance: 46.6
click at [287, 182] on div "Sattvik Palta" at bounding box center [291, 184] width 100 height 14
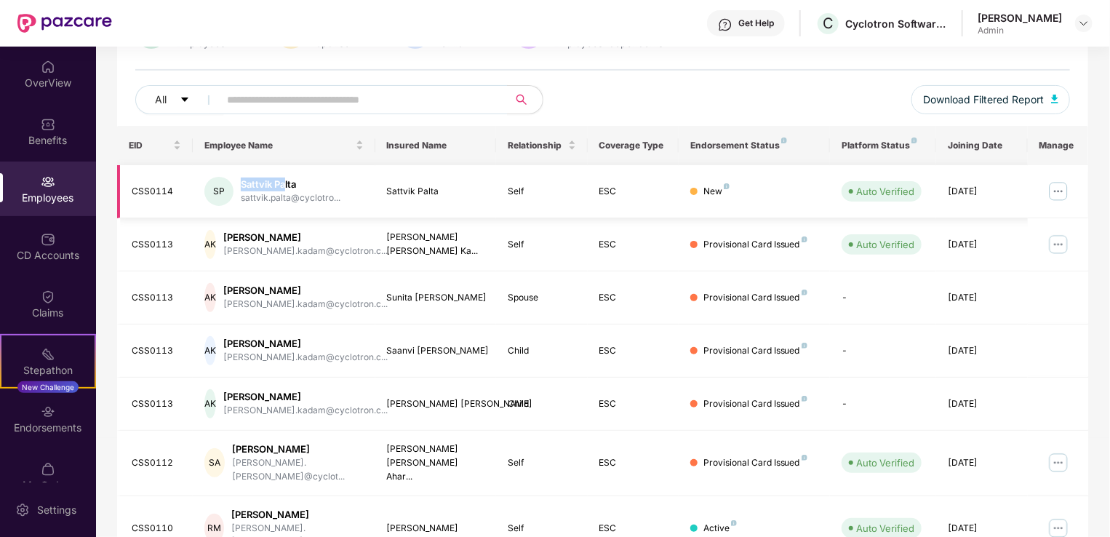
click at [287, 183] on div "Sattvik Palta" at bounding box center [291, 184] width 100 height 14
click at [276, 183] on div "Sattvik Palta" at bounding box center [291, 184] width 100 height 14
drag, startPoint x: 248, startPoint y: 179, endPoint x: 337, endPoint y: 179, distance: 89.5
click at [337, 179] on div "Sattvik Palta" at bounding box center [291, 184] width 100 height 14
drag, startPoint x: 337, startPoint y: 179, endPoint x: 321, endPoint y: 178, distance: 16.0
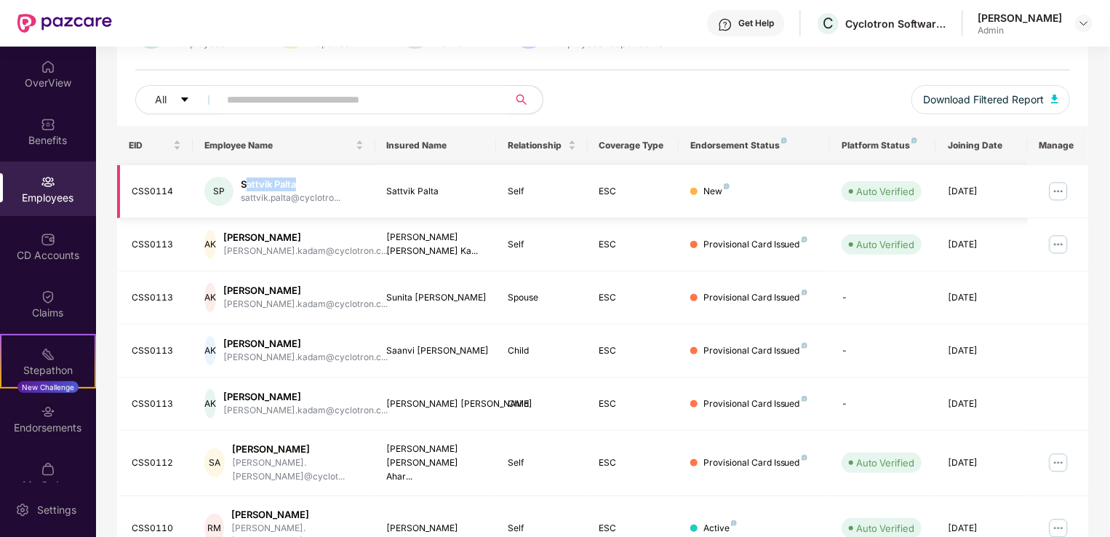
click at [321, 178] on div "Sattvik Palta" at bounding box center [291, 184] width 100 height 14
drag, startPoint x: 321, startPoint y: 178, endPoint x: 266, endPoint y: 185, distance: 55.7
click at [266, 185] on div "Sattvik Palta" at bounding box center [291, 184] width 100 height 14
click at [309, 177] on div "Sattvik Palta" at bounding box center [291, 184] width 100 height 14
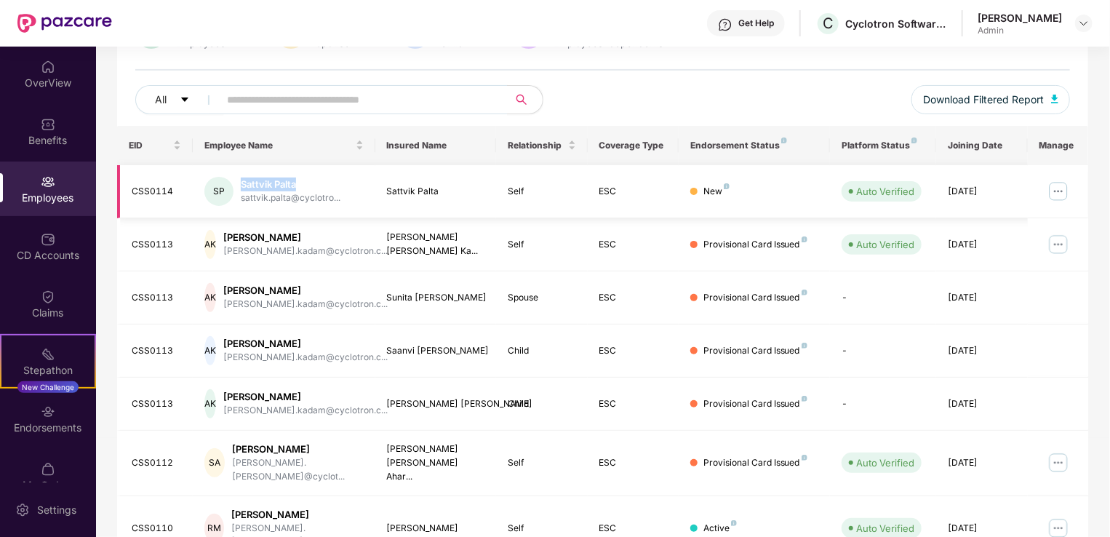
drag, startPoint x: 243, startPoint y: 183, endPoint x: 301, endPoint y: 185, distance: 58.2
click at [301, 185] on div "Sattvik Palta" at bounding box center [291, 184] width 100 height 14
click at [313, 190] on div "Sattvik Palta" at bounding box center [291, 184] width 100 height 14
click at [262, 187] on div "Sattvik Palta" at bounding box center [291, 184] width 100 height 14
drag, startPoint x: 249, startPoint y: 180, endPoint x: 300, endPoint y: 180, distance: 50.9
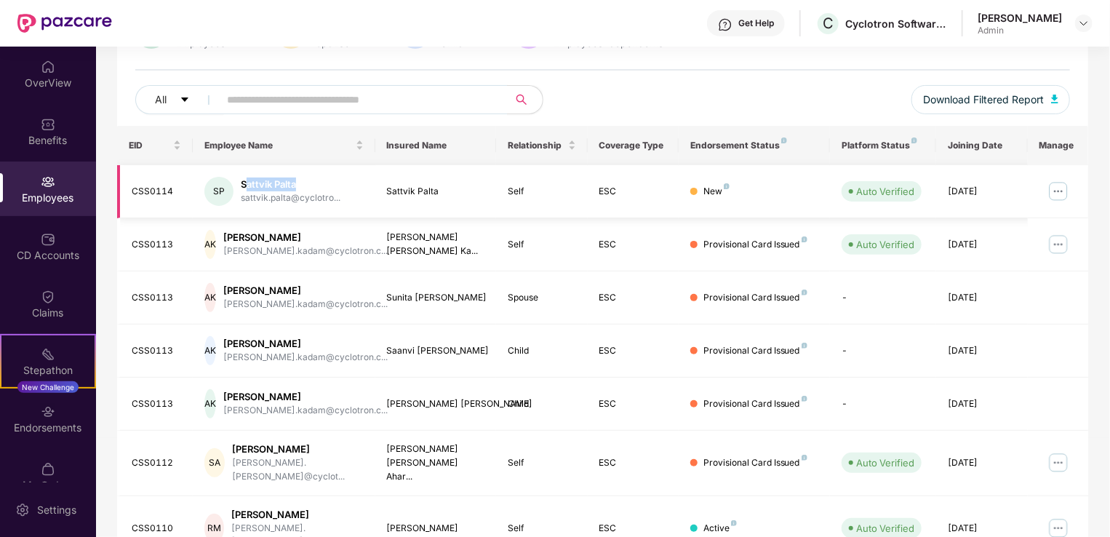
click at [300, 180] on div "Sattvik Palta" at bounding box center [291, 184] width 100 height 14
click at [303, 182] on div "Sattvik Palta" at bounding box center [291, 184] width 100 height 14
click at [260, 177] on div "Sattvik Palta" at bounding box center [291, 184] width 100 height 14
drag, startPoint x: 243, startPoint y: 181, endPoint x: 307, endPoint y: 182, distance: 64.0
click at [307, 182] on div "Sattvik Palta" at bounding box center [291, 184] width 100 height 14
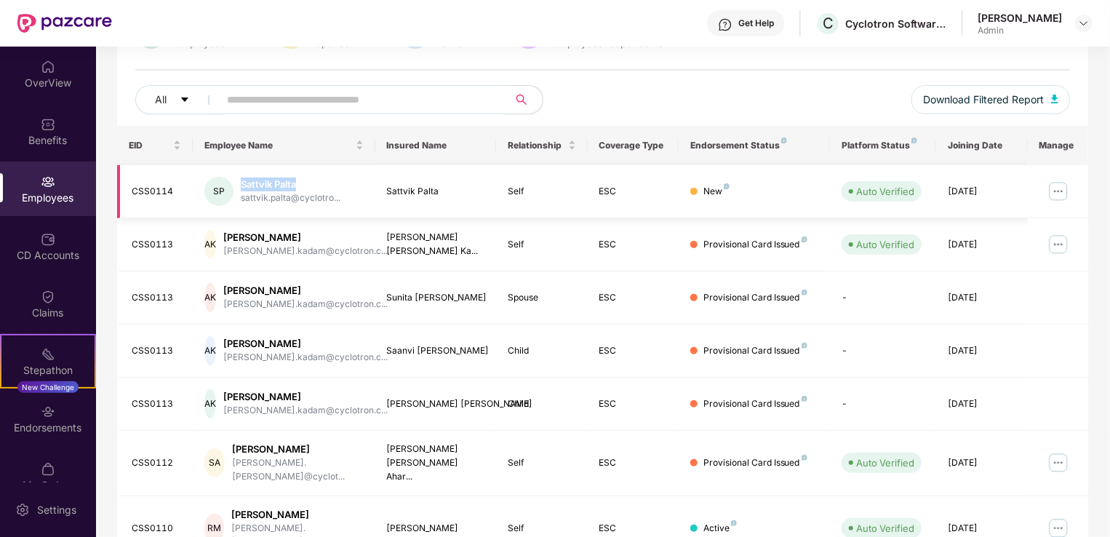
click at [309, 183] on div "Sattvik Palta" at bounding box center [291, 184] width 100 height 14
click at [308, 185] on div "Sattvik Palta" at bounding box center [291, 184] width 100 height 14
drag, startPoint x: 243, startPoint y: 181, endPoint x: 304, endPoint y: 176, distance: 61.3
click at [304, 177] on div "Sattvik Palta" at bounding box center [291, 184] width 100 height 14
drag, startPoint x: 304, startPoint y: 176, endPoint x: 311, endPoint y: 188, distance: 13.4
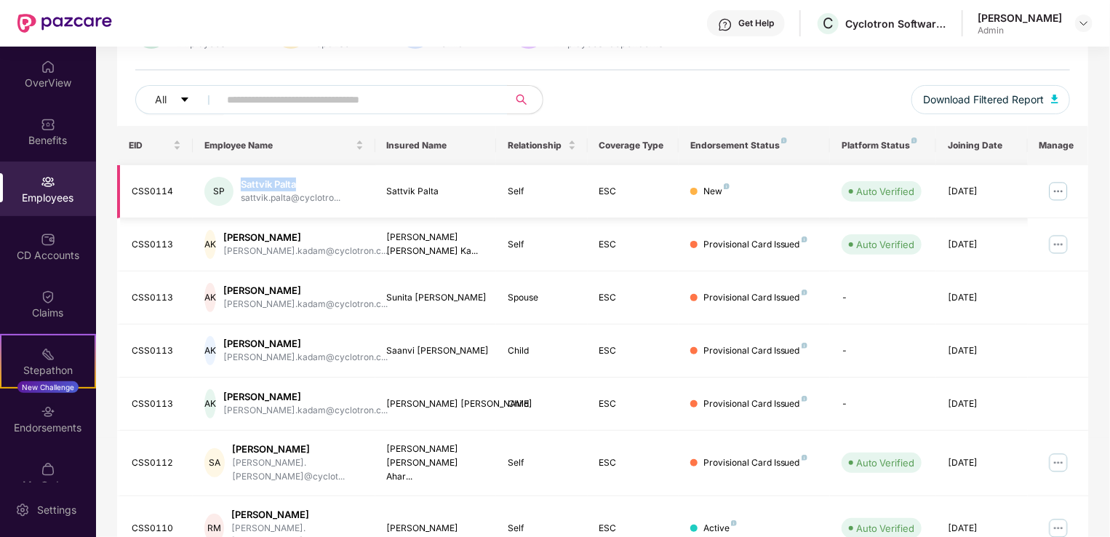
click at [330, 186] on div "Sattvik Palta" at bounding box center [291, 184] width 100 height 14
click at [298, 188] on div "Sattvik Palta" at bounding box center [291, 184] width 100 height 14
drag, startPoint x: 240, startPoint y: 182, endPoint x: 300, endPoint y: 180, distance: 59.7
click at [300, 180] on div "SP Sattvik Palta sattvik.palta@cyclotro..." at bounding box center [283, 191] width 159 height 29
click at [304, 183] on div "Sattvik Palta" at bounding box center [291, 184] width 100 height 14
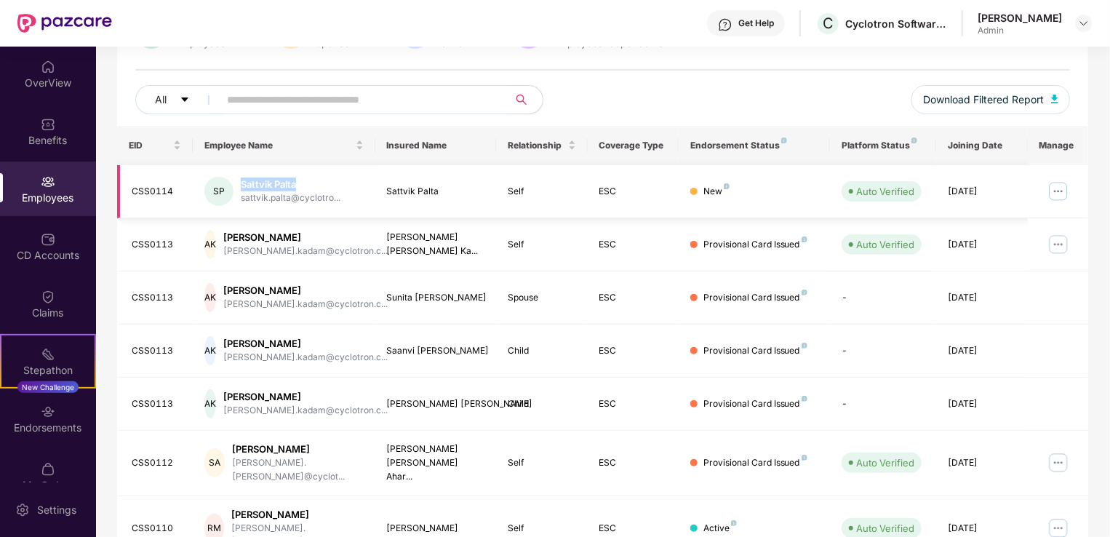
click at [282, 184] on div "Sattvik Palta" at bounding box center [291, 184] width 100 height 14
drag, startPoint x: 245, startPoint y: 179, endPoint x: 291, endPoint y: 175, distance: 46.0
click at [291, 175] on td "SP Sattvik Palta sattvik.palta@cyclotro..." at bounding box center [284, 191] width 182 height 53
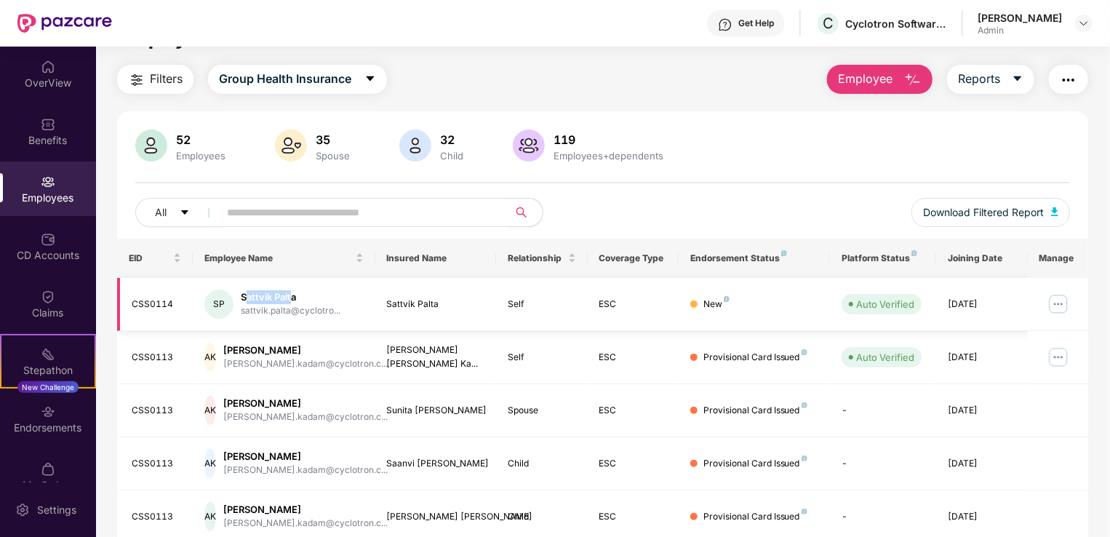
scroll to position [0, 0]
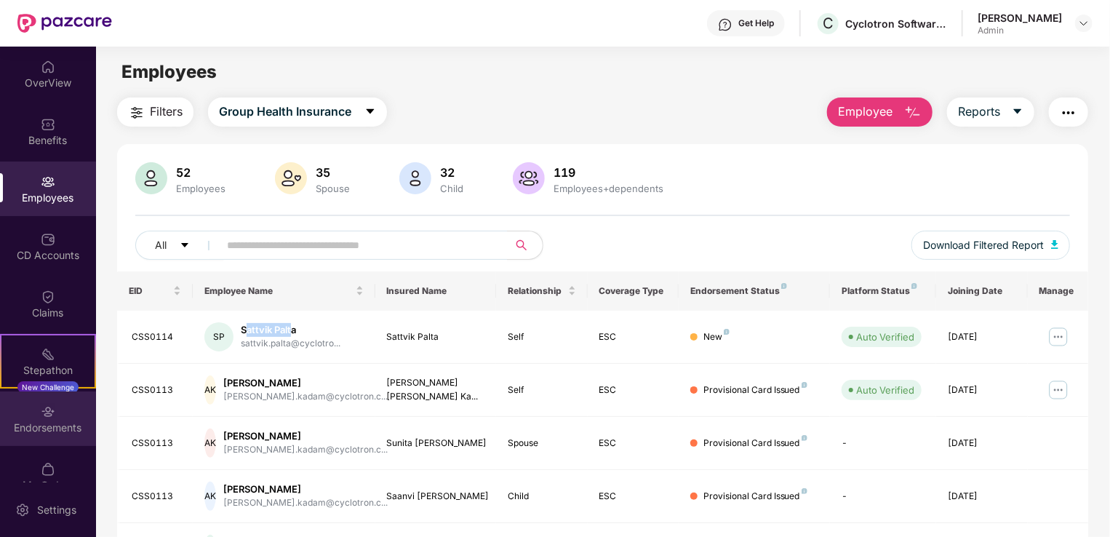
click at [44, 414] on img at bounding box center [48, 411] width 15 height 15
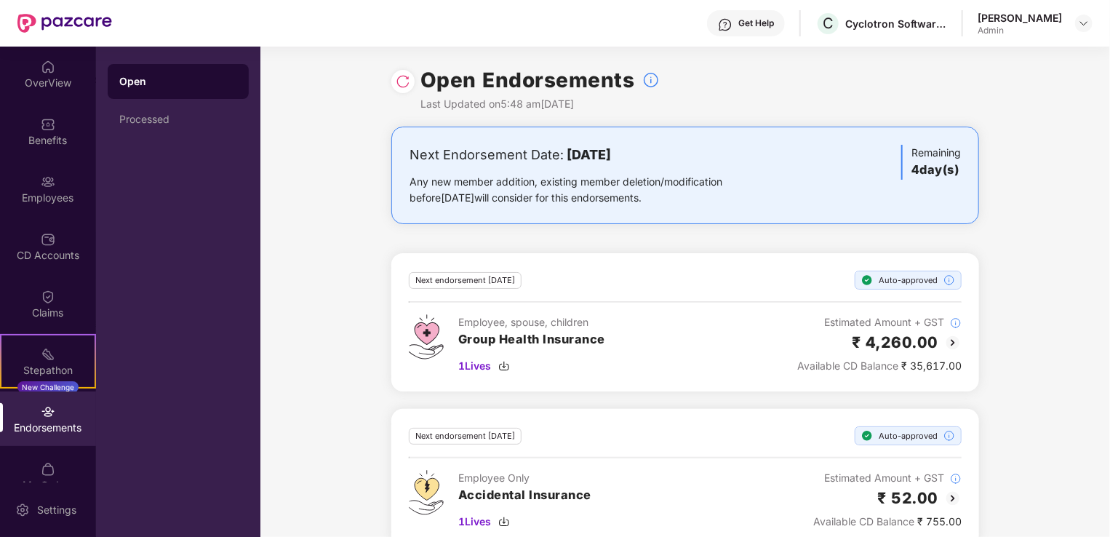
scroll to position [26, 0]
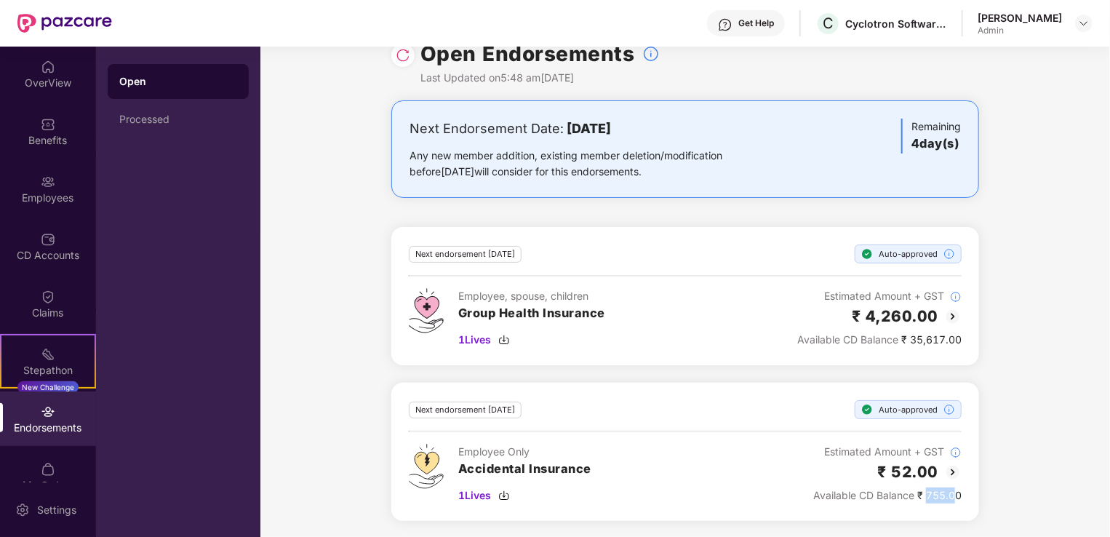
drag, startPoint x: 927, startPoint y: 493, endPoint x: 955, endPoint y: 493, distance: 27.6
click at [955, 493] on div "Available CD Balance ₹ 755.00" at bounding box center [887, 495] width 148 height 16
drag, startPoint x: 955, startPoint y: 493, endPoint x: 953, endPoint y: 503, distance: 10.4
click at [953, 503] on div "Next endorsement [DATE] Auto-approved Employee Only Accidental Insurance 1 Live…" at bounding box center [685, 452] width 588 height 138
click at [929, 503] on div "Next endorsement [DATE] Auto-approved Employee Only Accidental Insurance 1 Live…" at bounding box center [685, 452] width 588 height 138
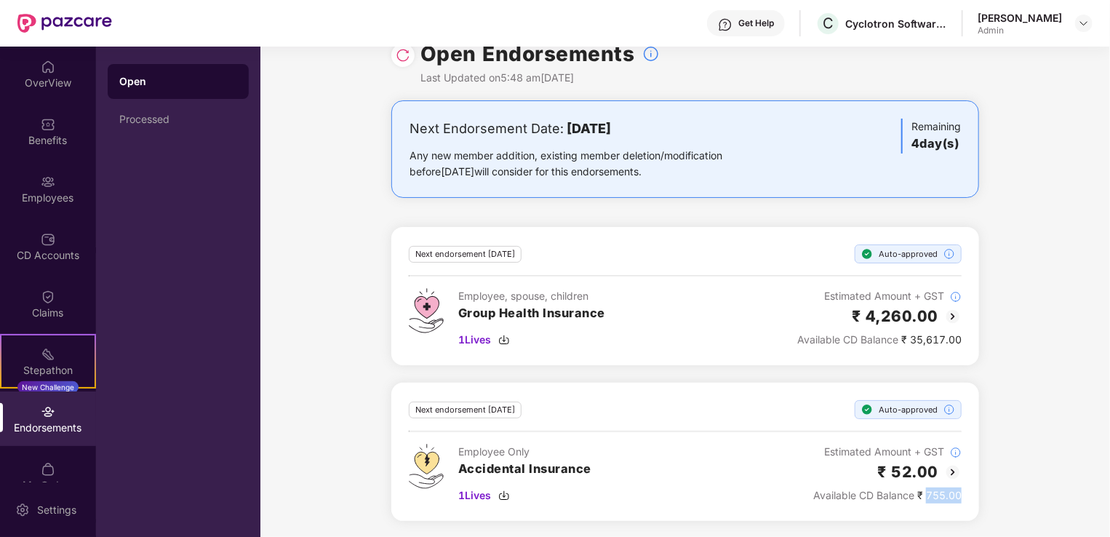
drag, startPoint x: 928, startPoint y: 496, endPoint x: 966, endPoint y: 496, distance: 37.8
click at [966, 496] on div "Next endorsement [DATE] Auto-approved Employee Only Accidental Insurance 1 Live…" at bounding box center [685, 452] width 588 height 138
drag, startPoint x: 966, startPoint y: 496, endPoint x: 937, endPoint y: 507, distance: 31.1
click at [937, 507] on div "Next endorsement [DATE] Auto-approved Employee Only Accidental Insurance 1 Live…" at bounding box center [685, 452] width 588 height 138
click at [966, 501] on div "Next endorsement [DATE] Auto-approved Employee Only Accidental Insurance 1 Live…" at bounding box center [685, 452] width 588 height 138
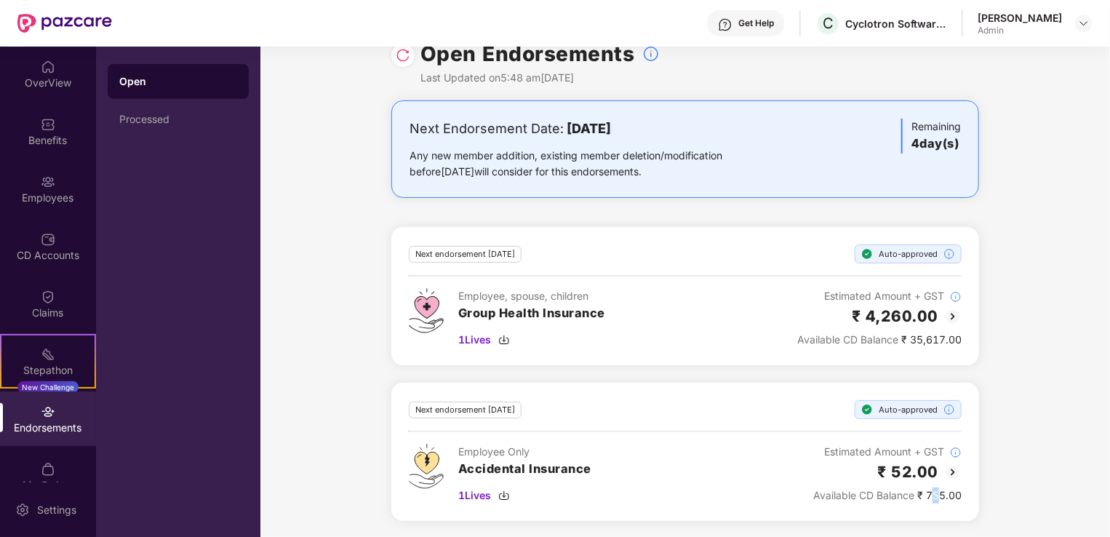
drag, startPoint x: 928, startPoint y: 492, endPoint x: 941, endPoint y: 492, distance: 13.1
click at [941, 492] on div "Available CD Balance ₹ 755.00" at bounding box center [887, 495] width 148 height 16
drag, startPoint x: 941, startPoint y: 492, endPoint x: 940, endPoint y: 504, distance: 12.5
click at [940, 504] on div "Next endorsement [DATE] Auto-approved Employee Only Accidental Insurance 1 Live…" at bounding box center [685, 452] width 588 height 138
click at [938, 503] on div "Next endorsement [DATE] Auto-approved Employee Only Accidental Insurance 1 Live…" at bounding box center [685, 452] width 588 height 138
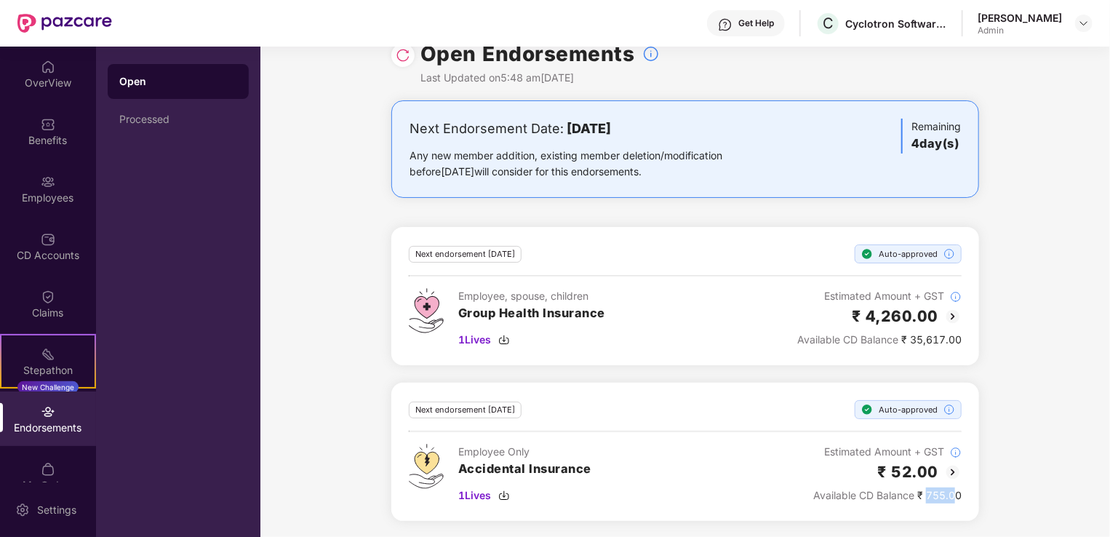
drag, startPoint x: 927, startPoint y: 495, endPoint x: 953, endPoint y: 494, distance: 25.5
click at [953, 494] on div "Available CD Balance ₹ 755.00" at bounding box center [887, 495] width 148 height 16
drag, startPoint x: 953, startPoint y: 494, endPoint x: 898, endPoint y: 511, distance: 57.8
click at [898, 511] on div "Next endorsement [DATE] Auto-approved Employee Only Accidental Insurance 1 Live…" at bounding box center [685, 452] width 588 height 138
drag, startPoint x: 921, startPoint y: 341, endPoint x: 947, endPoint y: 341, distance: 26.2
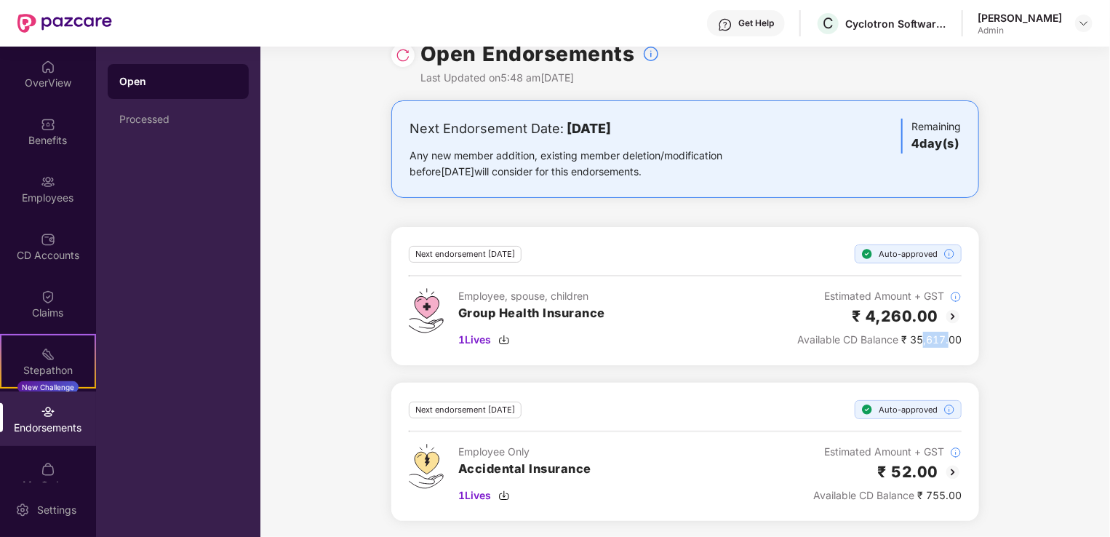
click at [947, 341] on div "Available CD Balance ₹ 35,617.00" at bounding box center [879, 340] width 164 height 16
drag, startPoint x: 947, startPoint y: 341, endPoint x: 931, endPoint y: 351, distance: 18.6
click at [931, 351] on div "Next endorsement [DATE] Auto-approved Employee, spouse, children Group Health I…" at bounding box center [685, 296] width 588 height 138
click at [909, 343] on div "Available CD Balance ₹ 35,617.00" at bounding box center [879, 340] width 164 height 16
drag, startPoint x: 911, startPoint y: 343, endPoint x: 933, endPoint y: 342, distance: 22.6
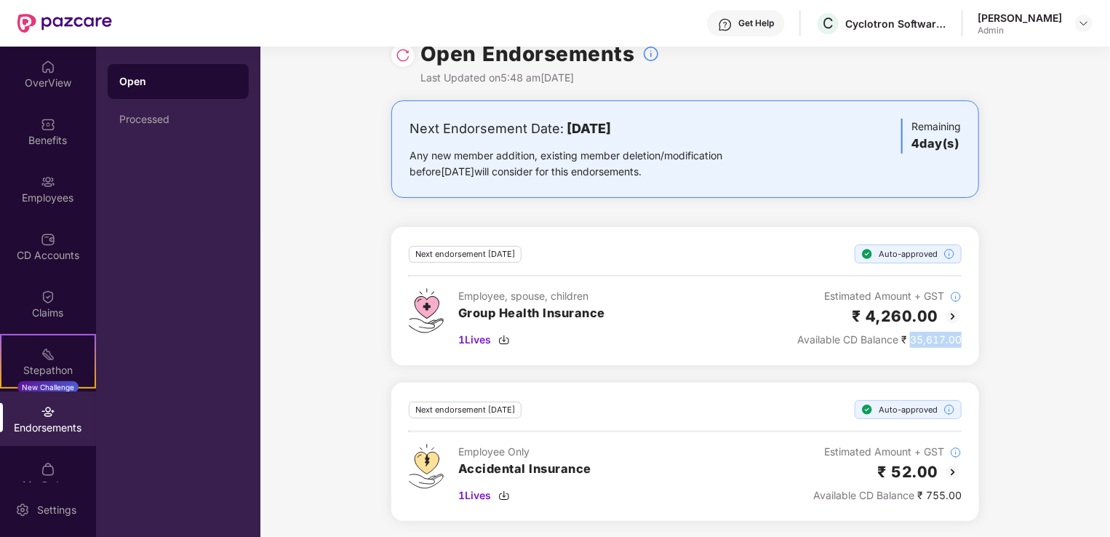
click at [933, 342] on div "Available CD Balance ₹ 35,617.00" at bounding box center [879, 340] width 164 height 16
drag, startPoint x: 933, startPoint y: 342, endPoint x: 922, endPoint y: 352, distance: 14.9
click at [922, 352] on div "Next endorsement [DATE] Auto-approved Employee, spouse, children Group Health I…" at bounding box center [685, 296] width 588 height 138
drag, startPoint x: 922, startPoint y: 352, endPoint x: 908, endPoint y: 347, distance: 15.4
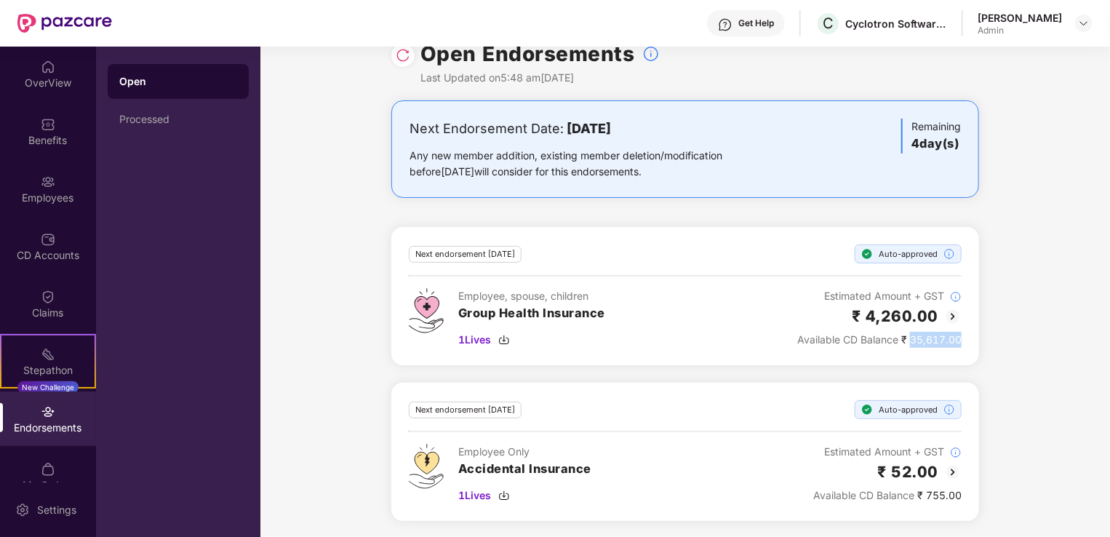
click at [910, 345] on div "Available CD Balance ₹ 35,617.00" at bounding box center [879, 340] width 164 height 16
click at [908, 343] on div "Available CD Balance ₹ 35,617.00" at bounding box center [879, 340] width 164 height 16
drag, startPoint x: 906, startPoint y: 343, endPoint x: 943, endPoint y: 343, distance: 36.4
click at [943, 343] on div "Available CD Balance ₹ 35,617.00" at bounding box center [879, 340] width 164 height 16
click at [1075, 21] on div at bounding box center [1083, 23] width 17 height 17
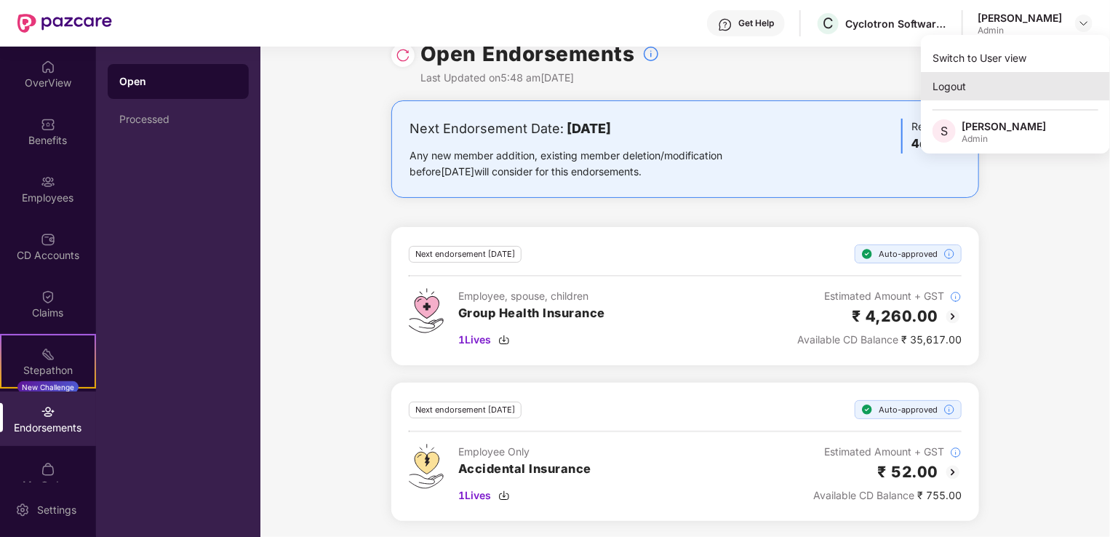
click at [986, 92] on div "Logout" at bounding box center [1015, 86] width 189 height 28
